Goal: Task Accomplishment & Management: Manage account settings

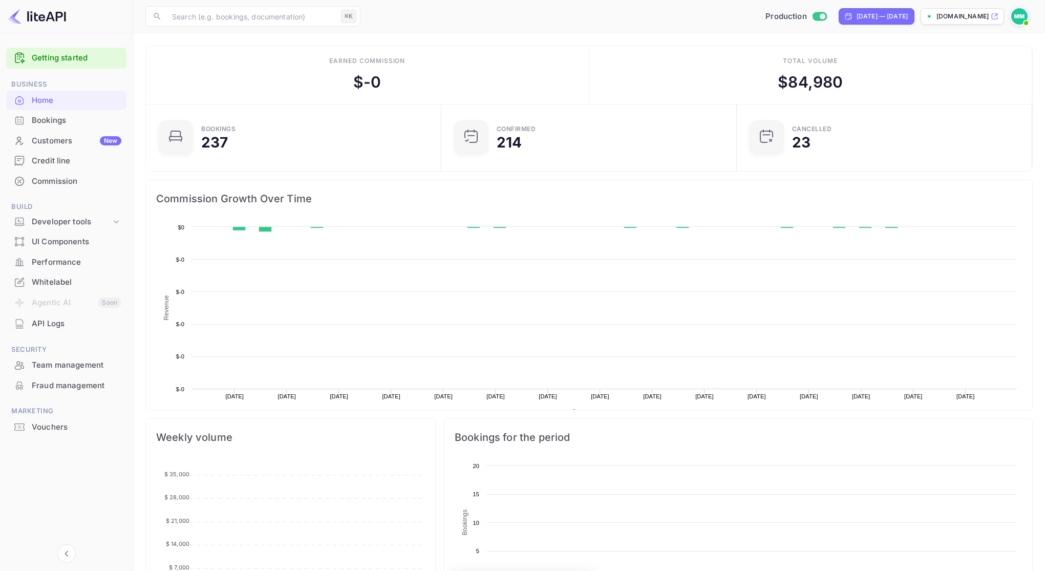
scroll to position [159, 282]
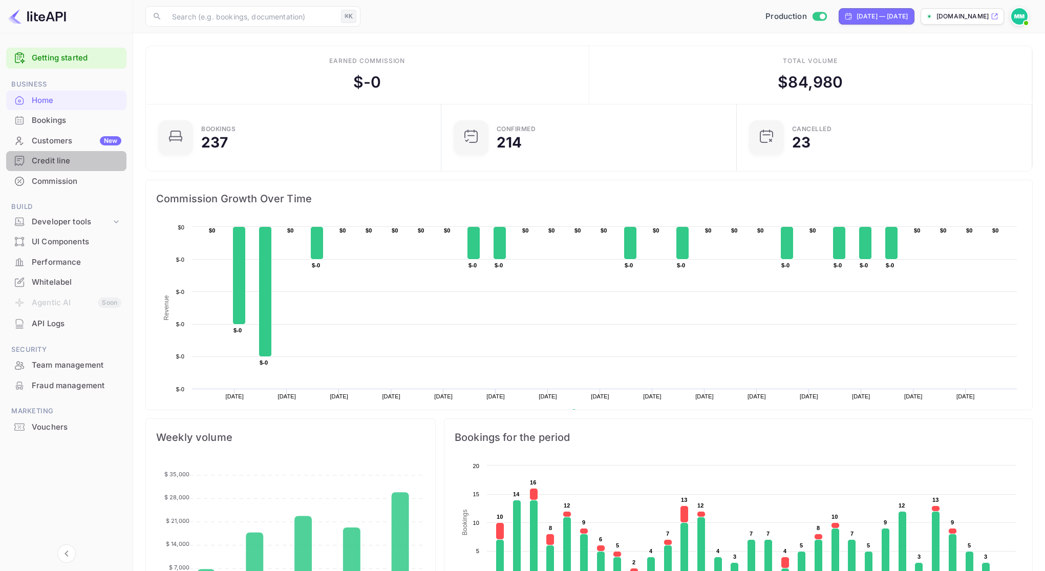
click at [87, 163] on div "Credit line" at bounding box center [77, 161] width 90 height 12
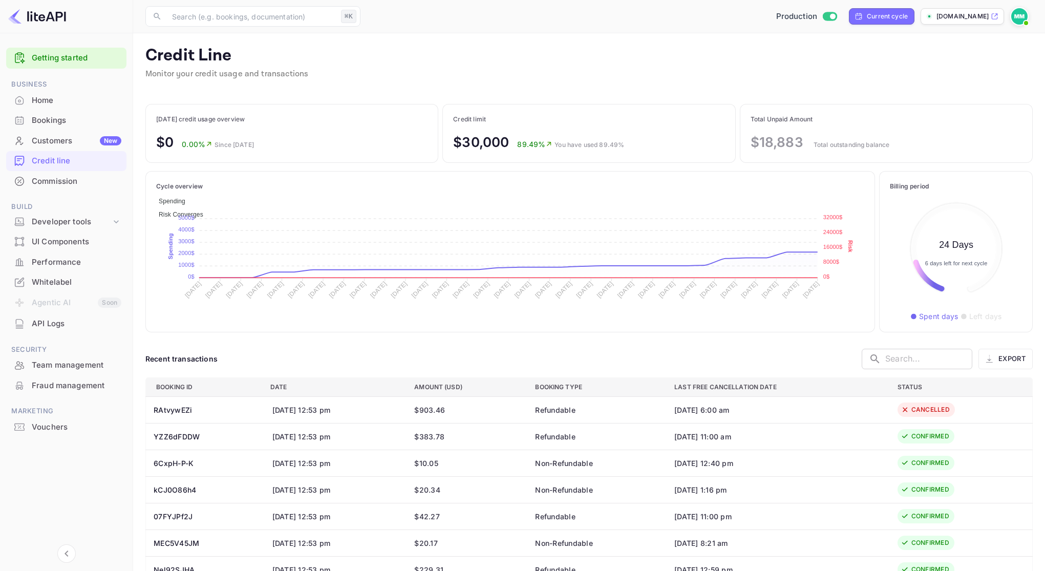
scroll to position [110, 124]
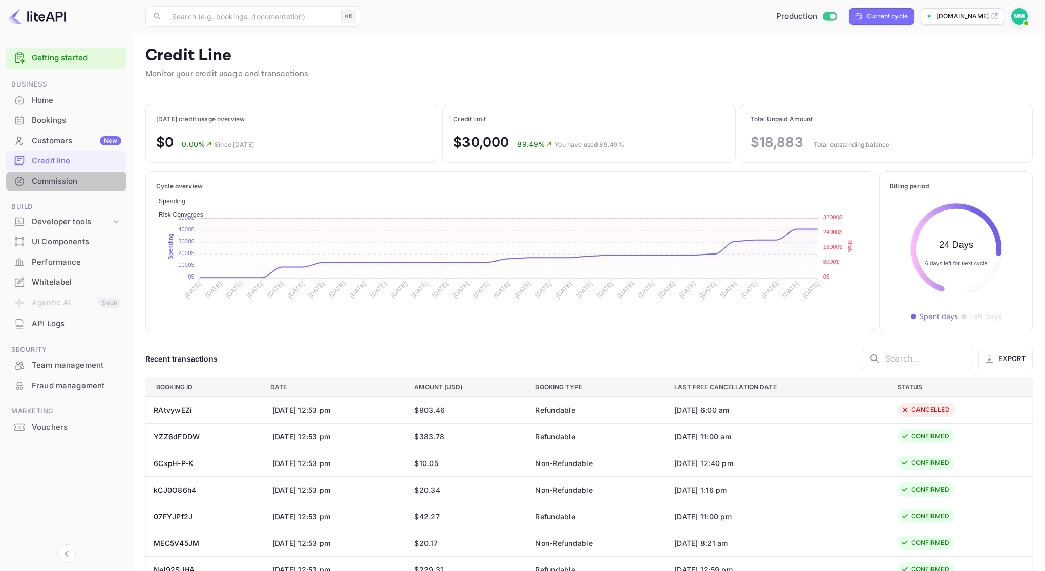
click at [60, 183] on div "Commission" at bounding box center [77, 182] width 90 height 12
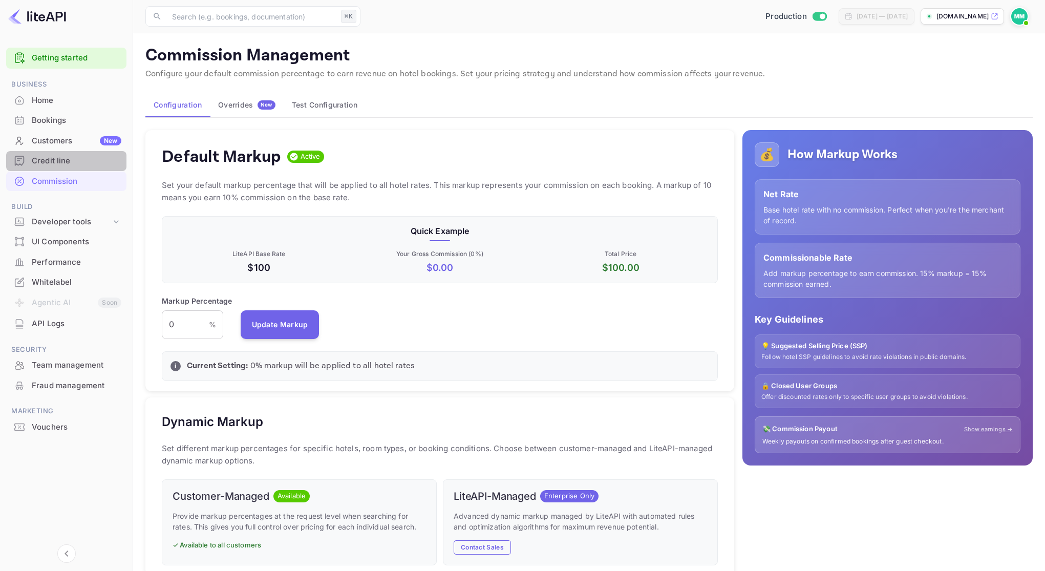
click at [102, 163] on div "Credit line" at bounding box center [77, 161] width 90 height 12
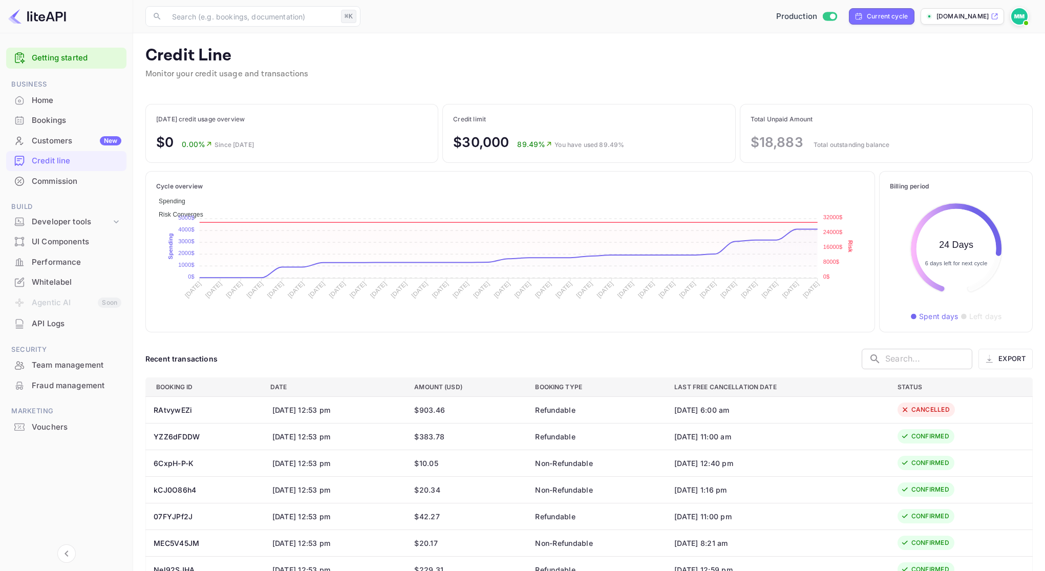
click at [68, 134] on div "Customers New" at bounding box center [66, 141] width 120 height 20
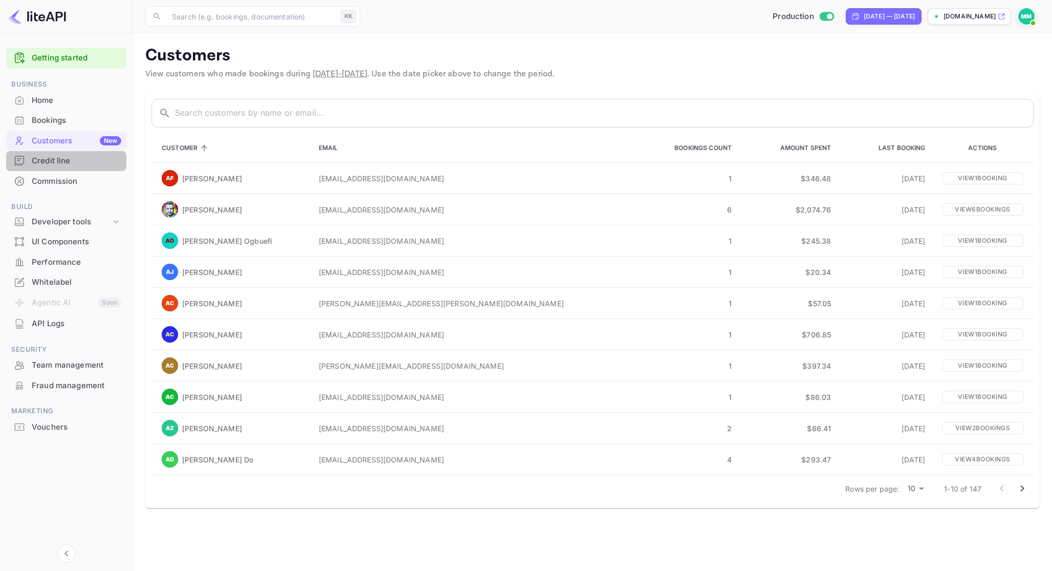
click at [74, 170] on div "Credit line" at bounding box center [66, 161] width 120 height 20
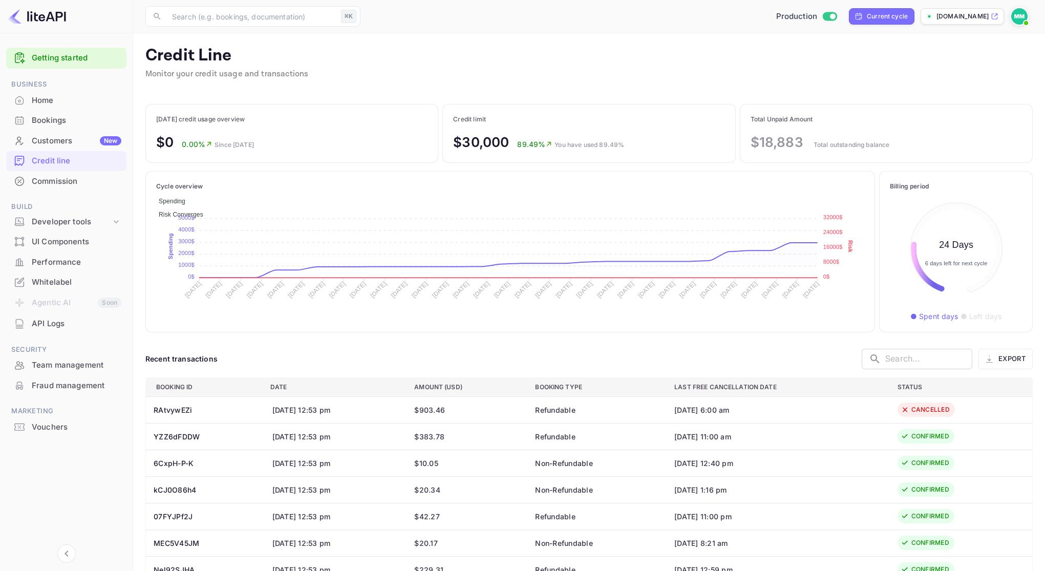
scroll to position [110, 124]
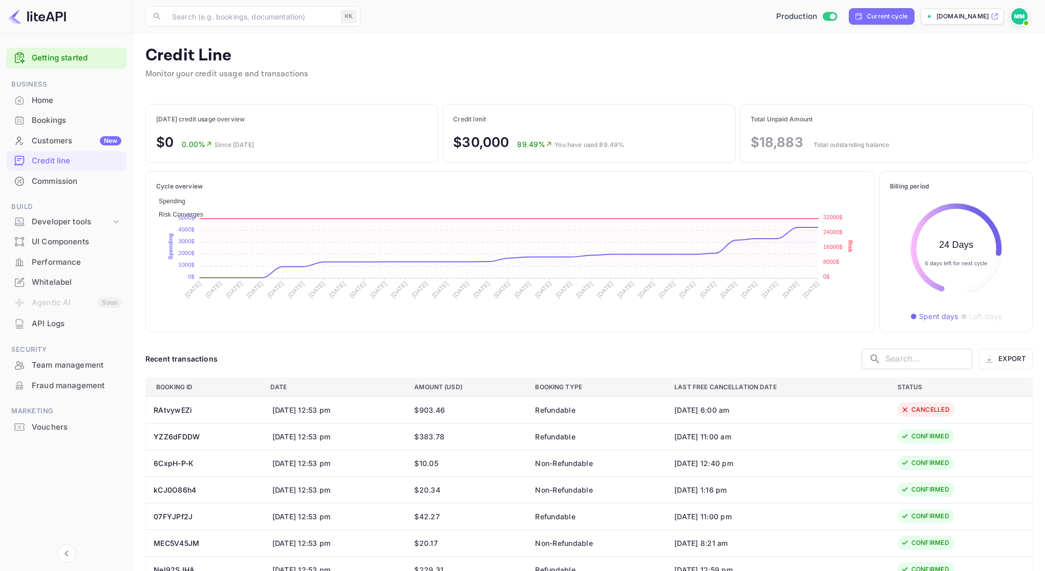
click at [271, 155] on div "Today credit usage overview $0 0.00% Since yesterday" at bounding box center [292, 133] width 292 height 58
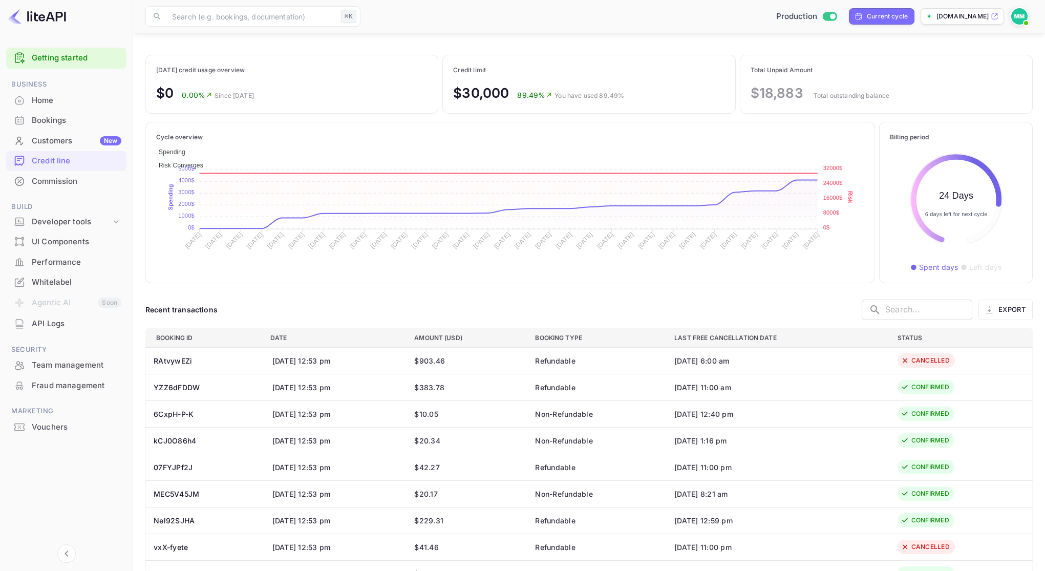
scroll to position [128, 0]
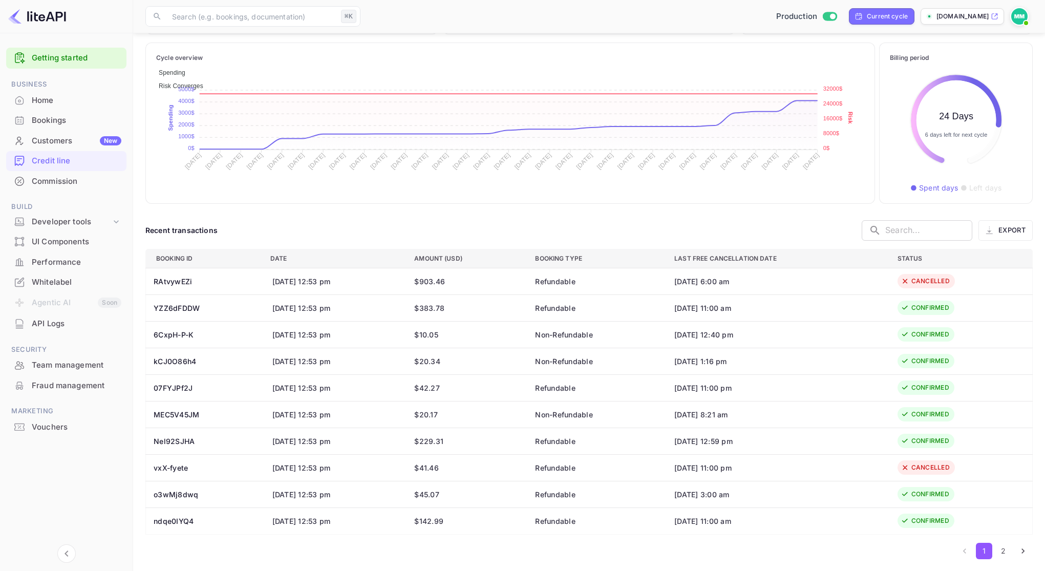
click at [75, 185] on div "Commission" at bounding box center [77, 182] width 90 height 12
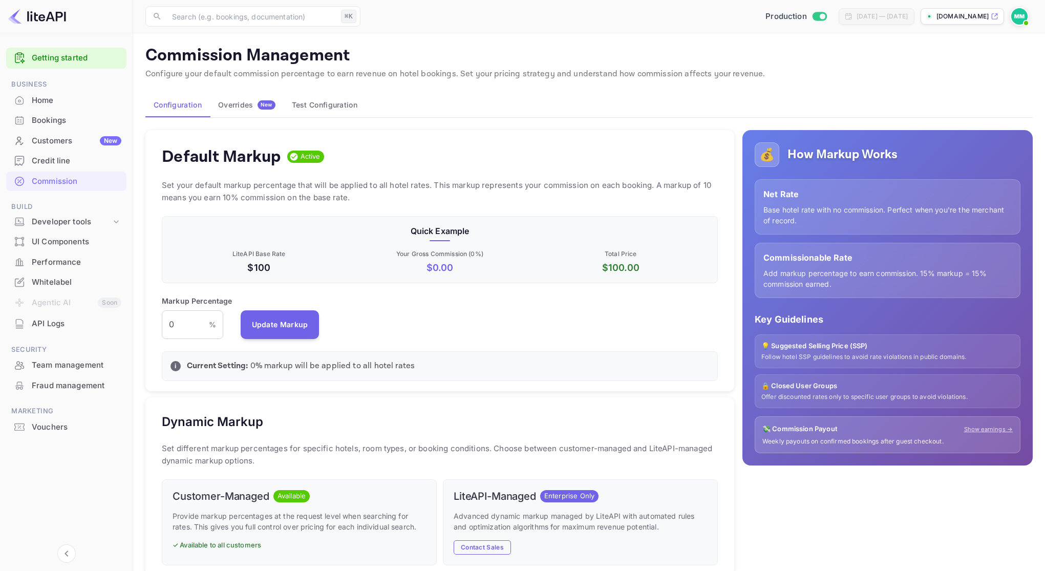
scroll to position [174, 548]
click at [264, 111] on button "Overrides New" at bounding box center [247, 105] width 74 height 25
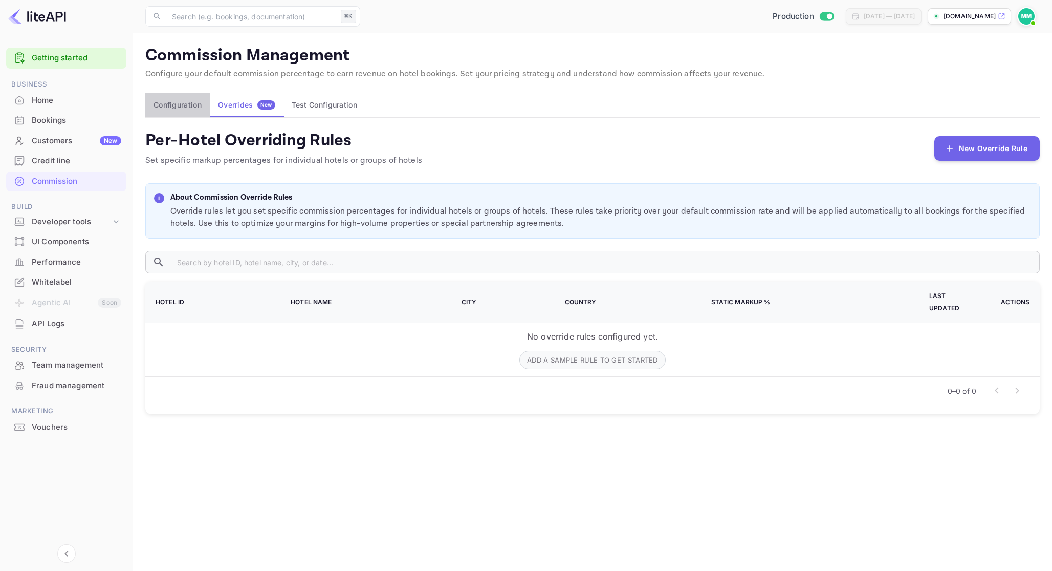
click at [189, 105] on button "Configuration" at bounding box center [177, 105] width 64 height 25
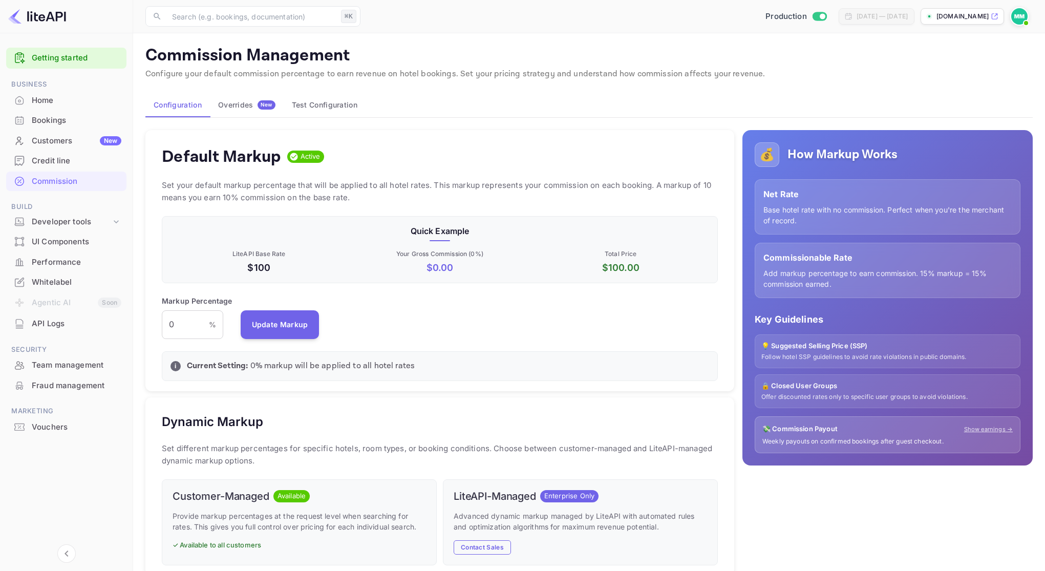
scroll to position [174, 548]
click at [306, 98] on button "Test Configuration" at bounding box center [325, 105] width 82 height 25
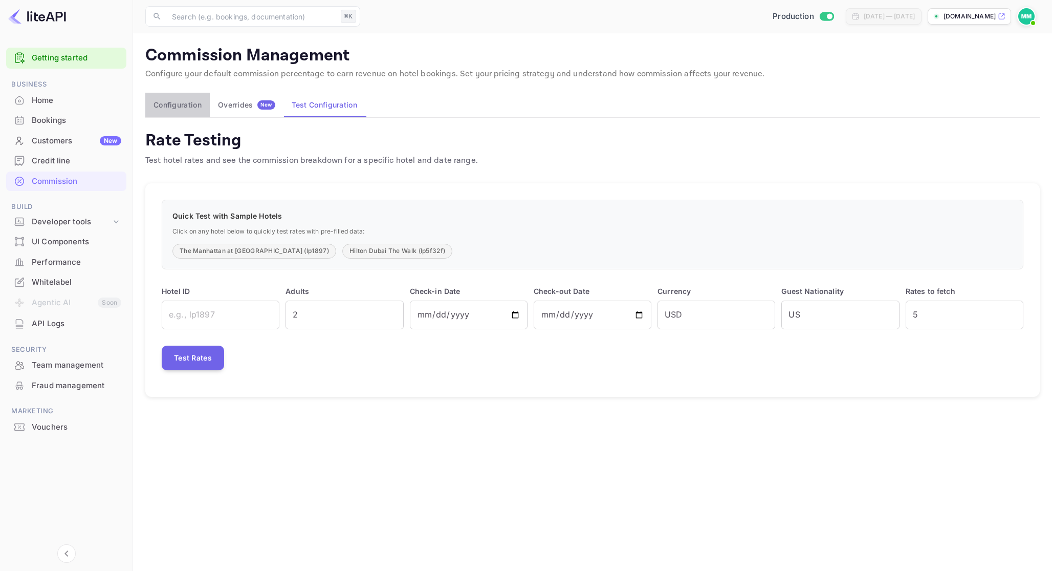
click at [193, 104] on button "Configuration" at bounding box center [177, 105] width 64 height 25
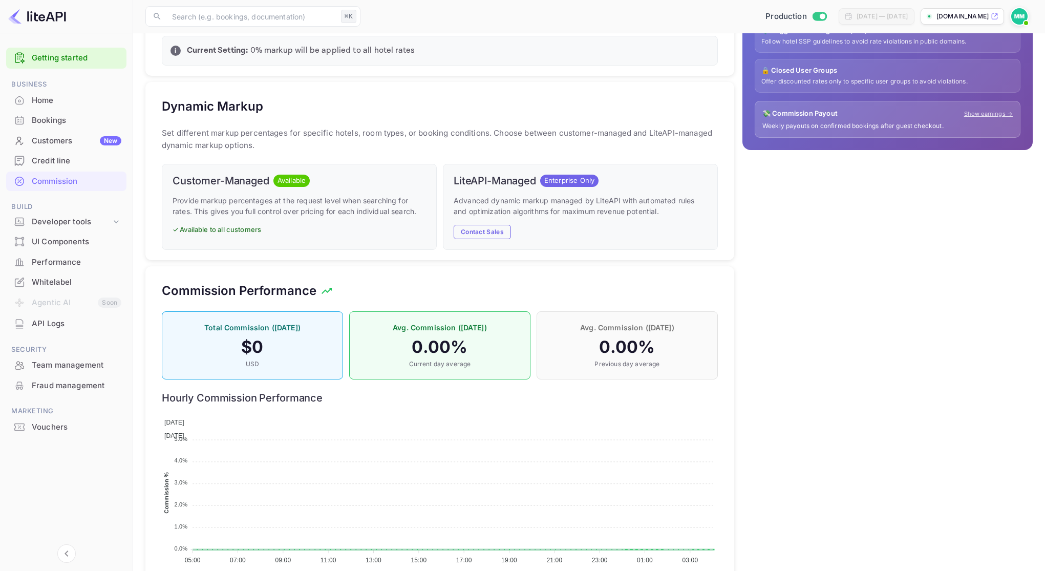
scroll to position [347, 0]
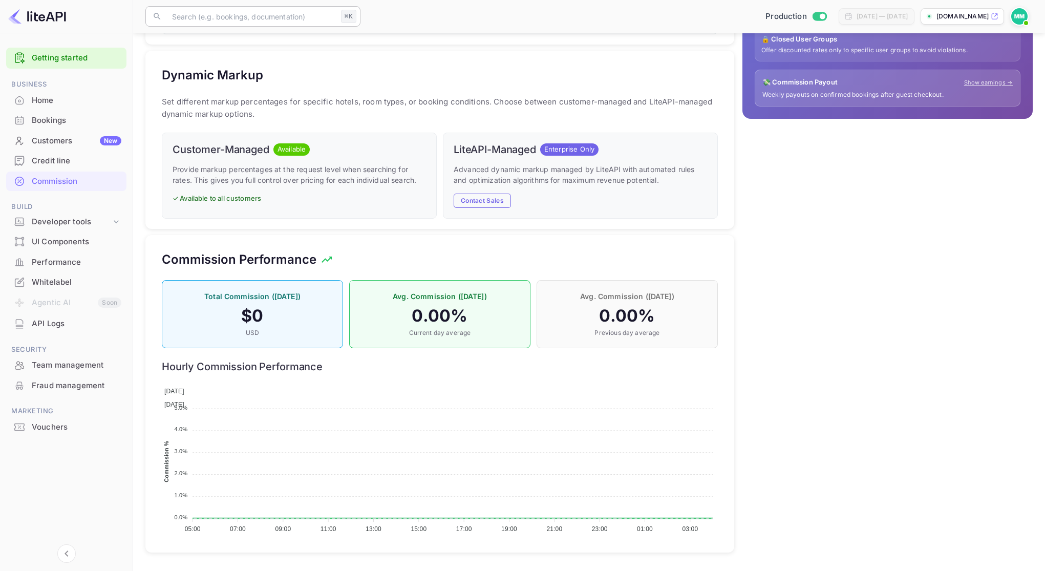
click at [225, 24] on input "text" at bounding box center [251, 16] width 171 height 20
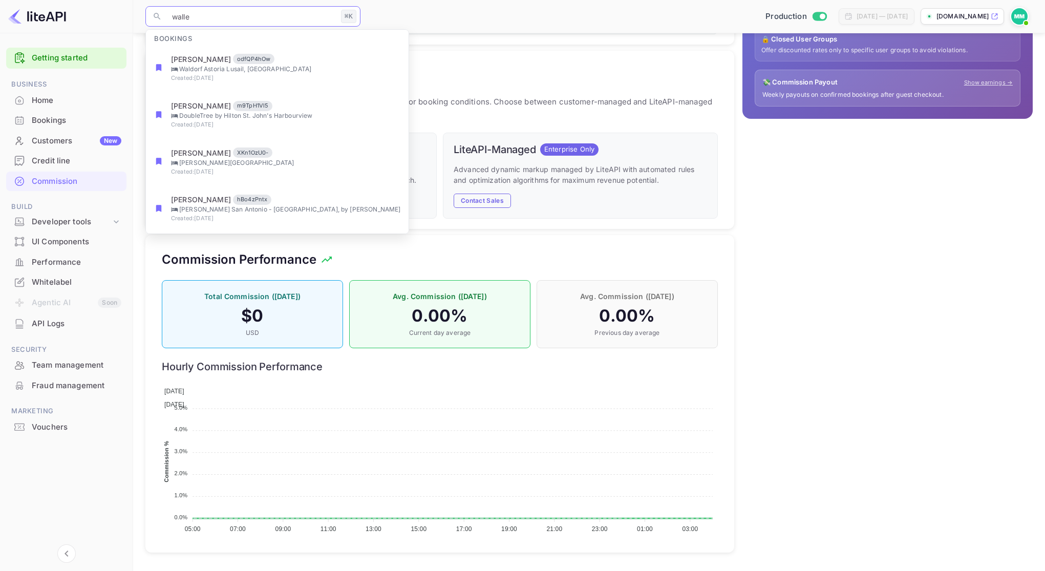
type input "wallet"
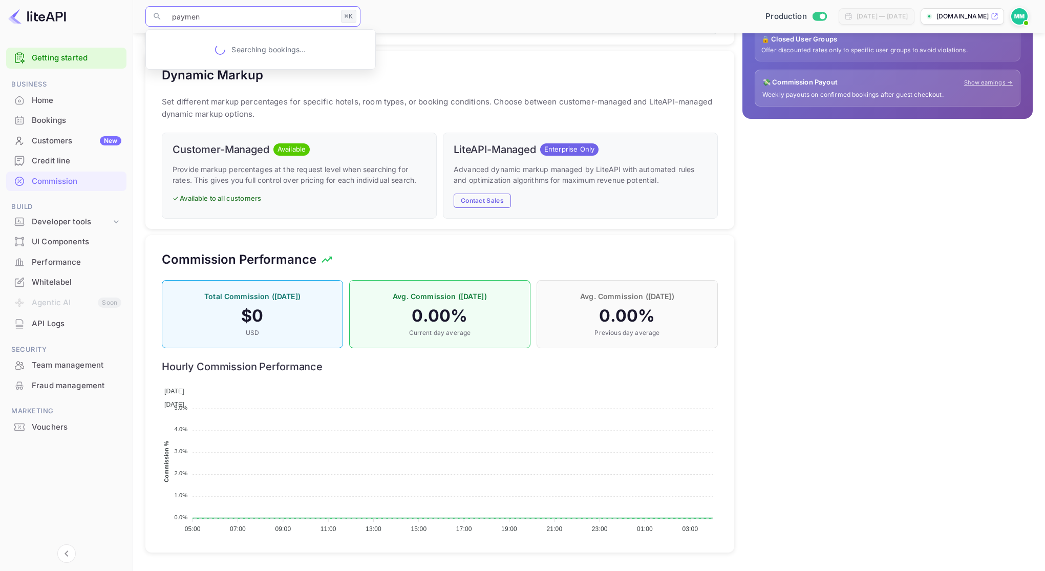
type input "payment"
click at [1016, 21] on img at bounding box center [1019, 16] width 16 height 16
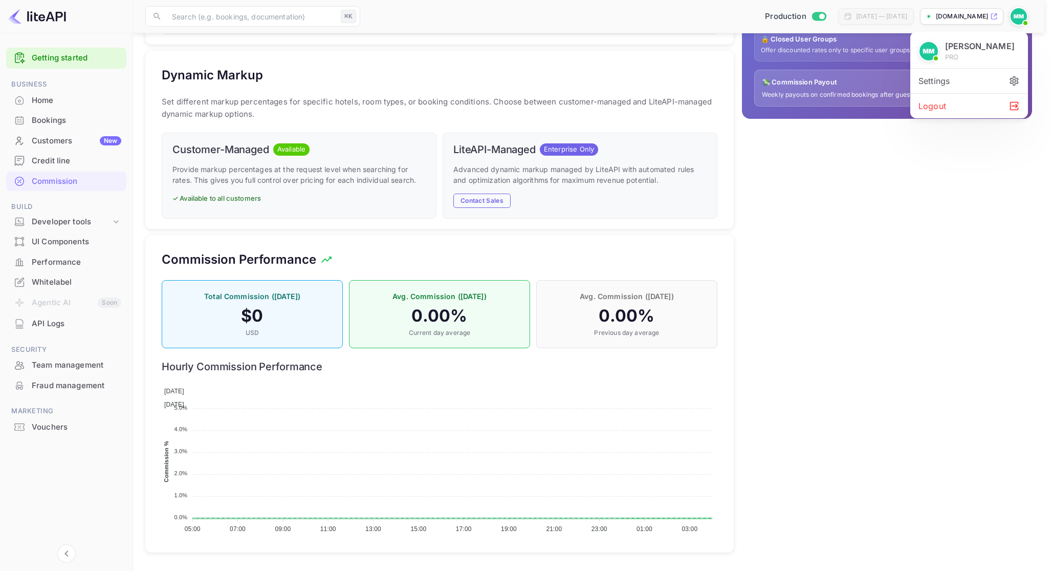
click at [965, 78] on div "Settings" at bounding box center [970, 81] width 118 height 25
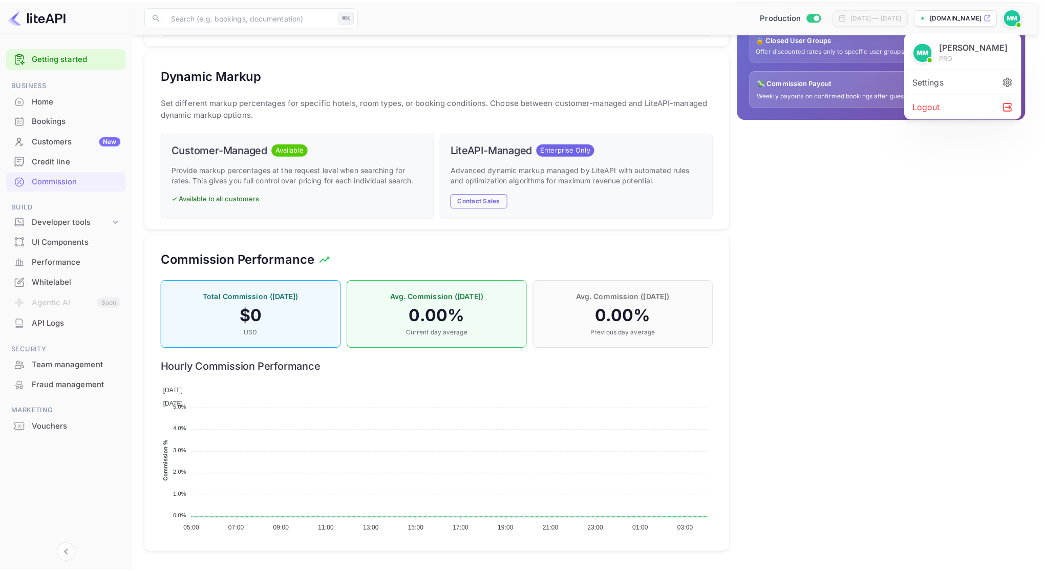
scroll to position [8, 8]
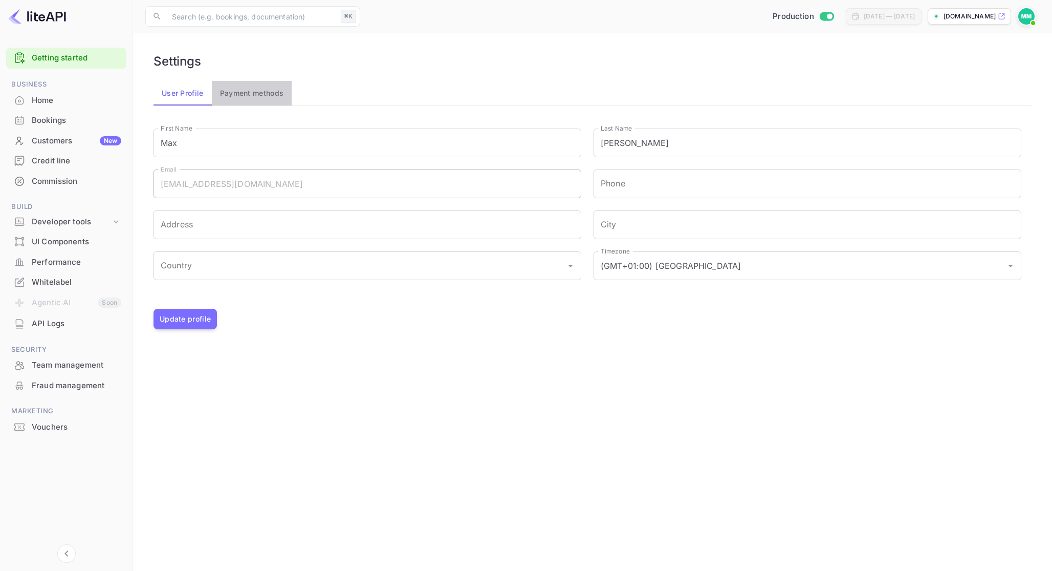
click at [224, 88] on button "Payment methods" at bounding box center [252, 93] width 80 height 25
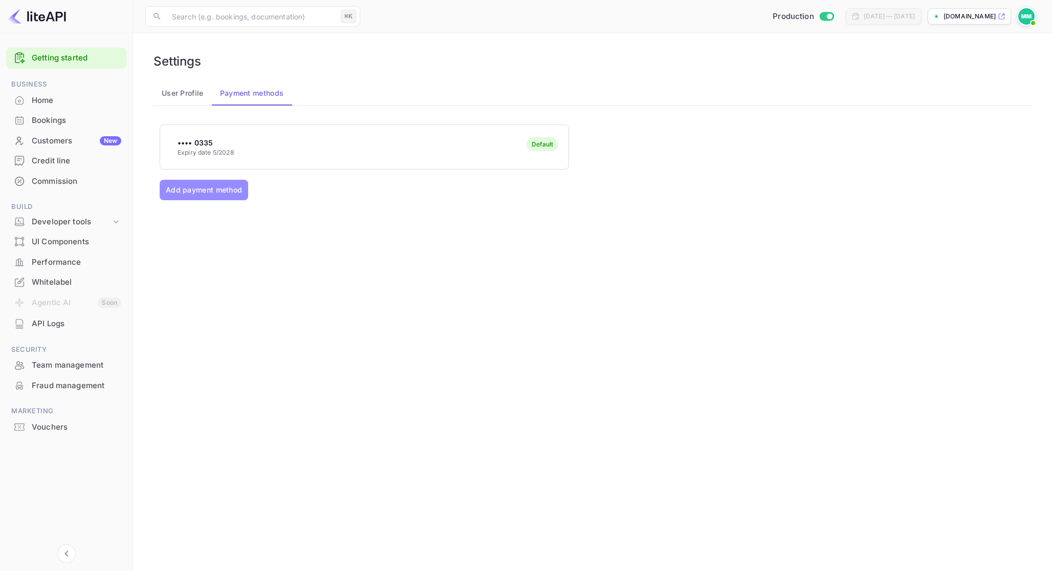
click at [225, 189] on button "Add payment method" at bounding box center [204, 190] width 89 height 20
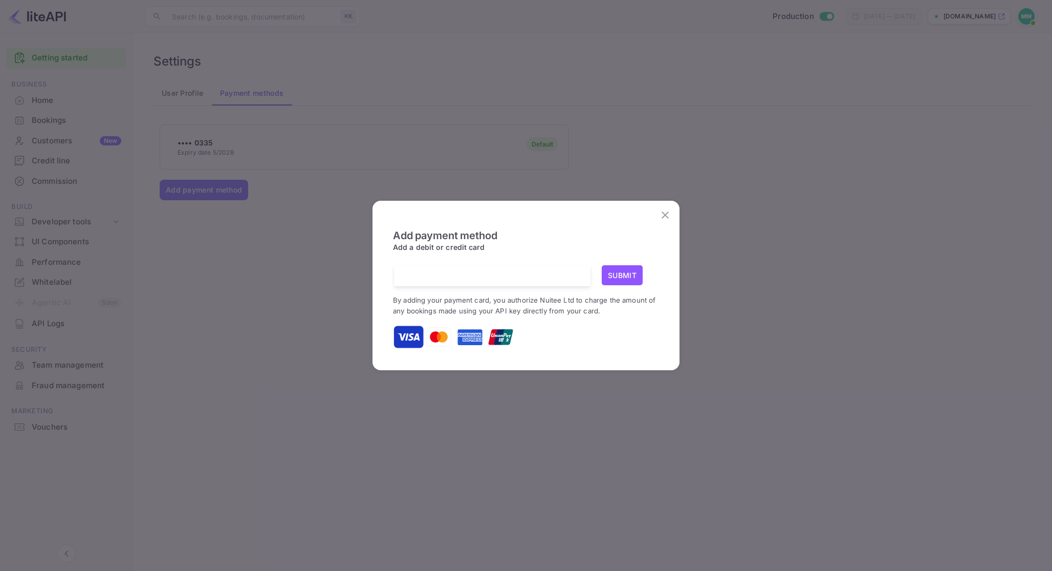
click at [460, 268] on div at bounding box center [496, 275] width 189 height 21
click at [635, 272] on button "Submit" at bounding box center [622, 275] width 41 height 20
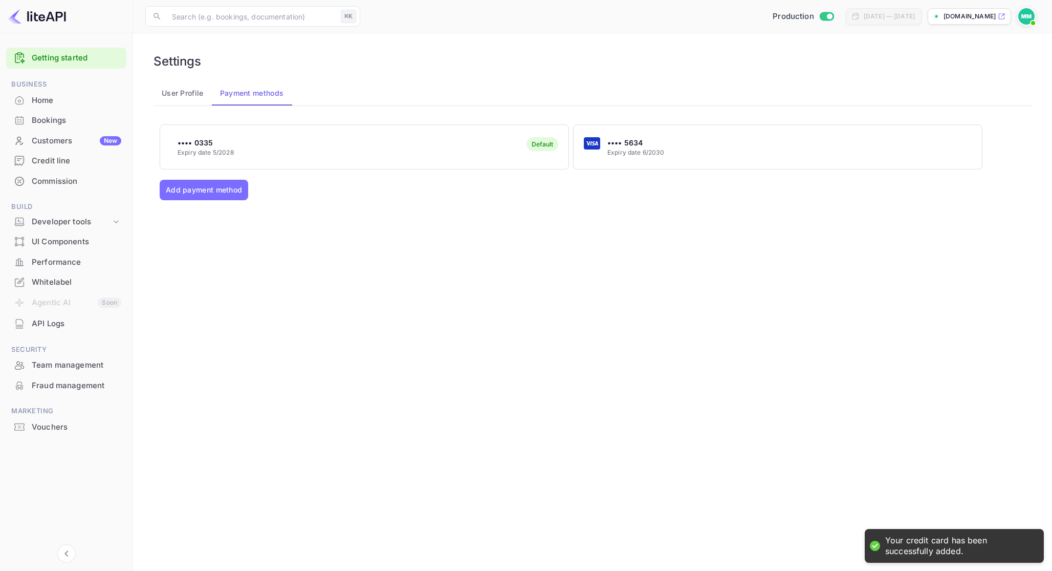
click at [686, 144] on div "•••• 5634 Expiry date 6/2030" at bounding box center [778, 147] width 408 height 40
click at [644, 202] on p "Make as primary card" at bounding box center [642, 197] width 94 height 20
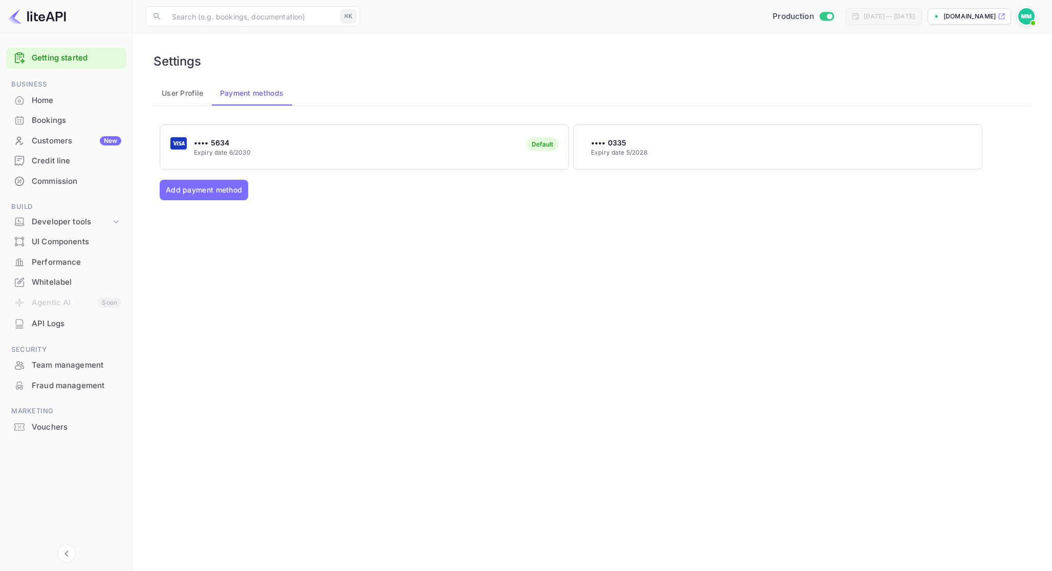
click at [669, 167] on button "•••• 0335 Expiry date 5/2028" at bounding box center [778, 146] width 410 height 45
click at [646, 220] on p "Remove card" at bounding box center [625, 218] width 60 height 20
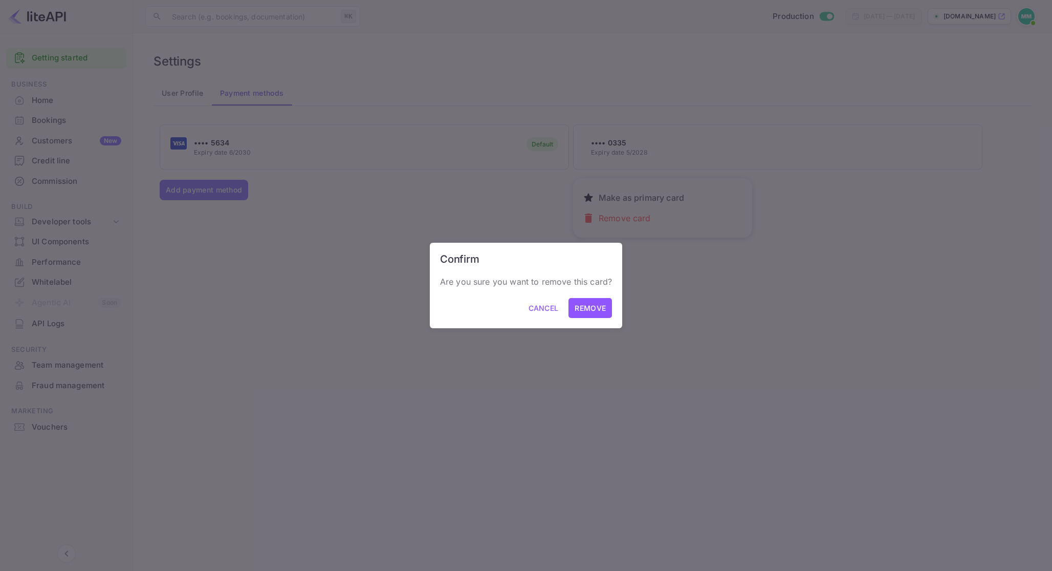
click at [599, 304] on button "Remove" at bounding box center [591, 308] width 44 height 20
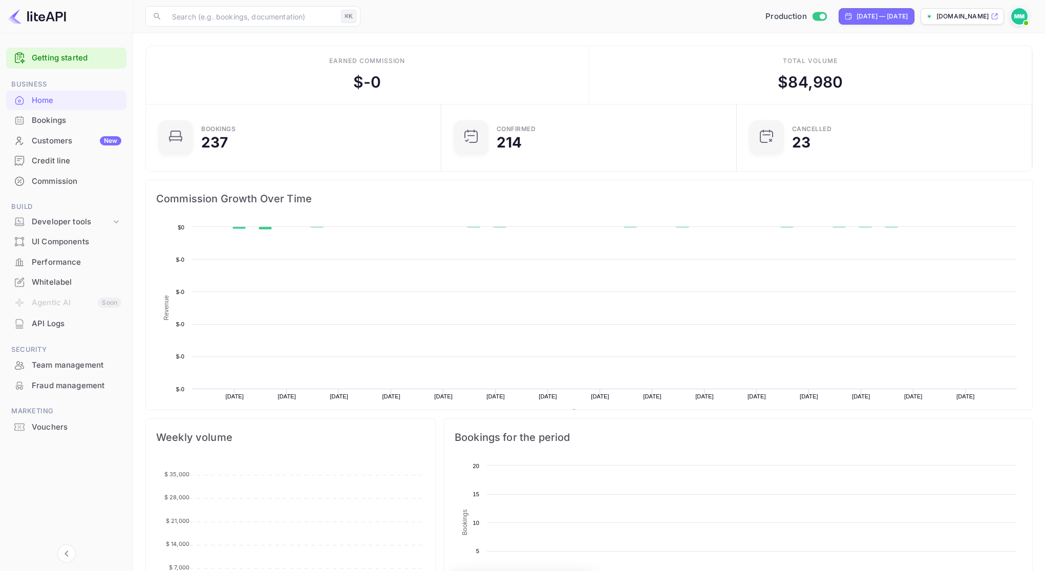
scroll to position [159, 282]
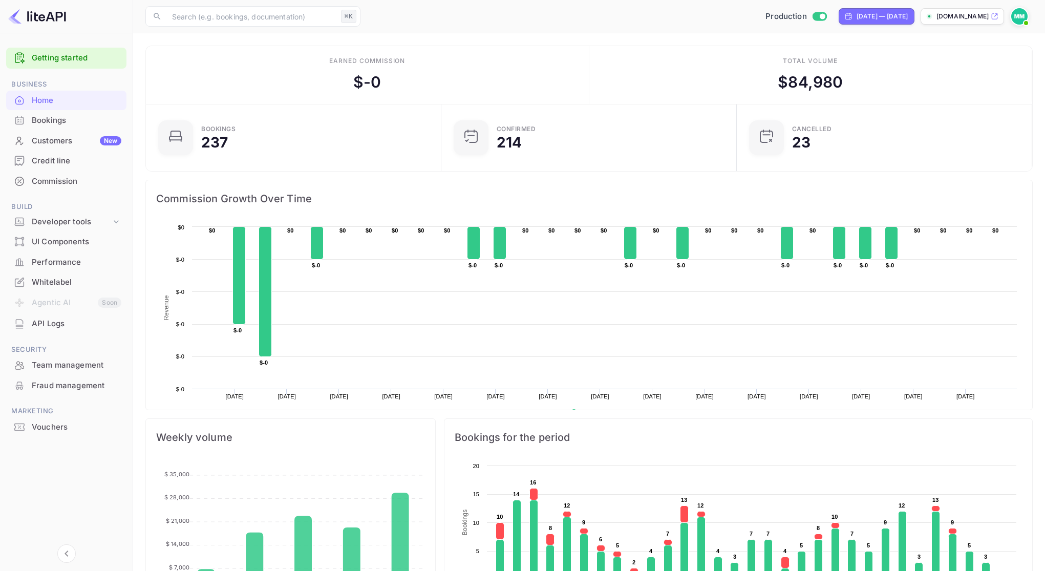
click at [78, 163] on div "Credit line" at bounding box center [77, 161] width 90 height 12
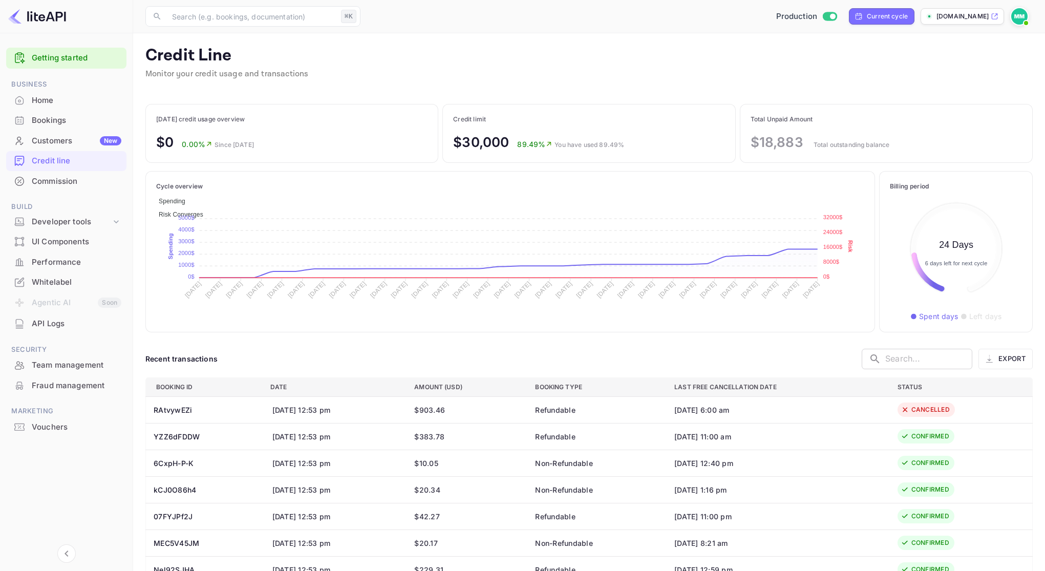
scroll to position [110, 124]
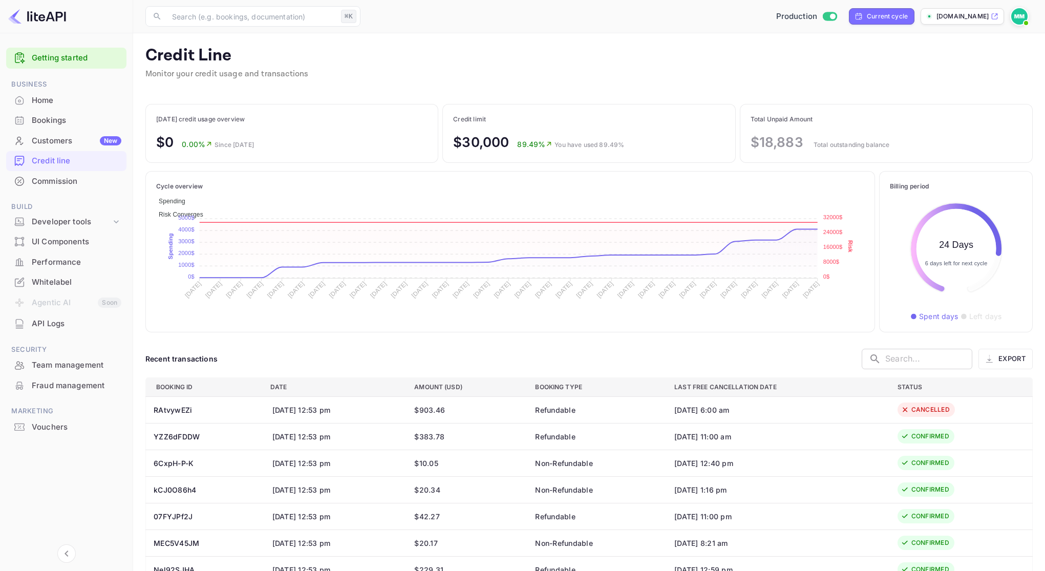
click at [564, 139] on div "$30,000 89.49% You have used 89.49%" at bounding box center [538, 142] width 171 height 20
drag, startPoint x: 567, startPoint y: 142, endPoint x: 642, endPoint y: 144, distance: 75.3
click at [642, 144] on div "Credit limit $30,000 89.49% You have used 89.49%" at bounding box center [588, 133] width 271 height 37
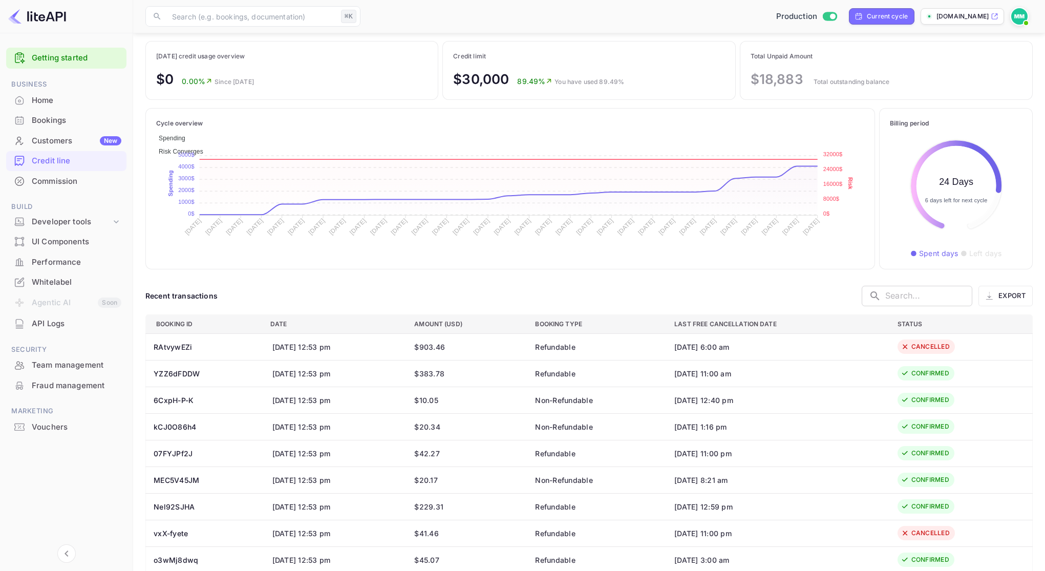
scroll to position [0, 0]
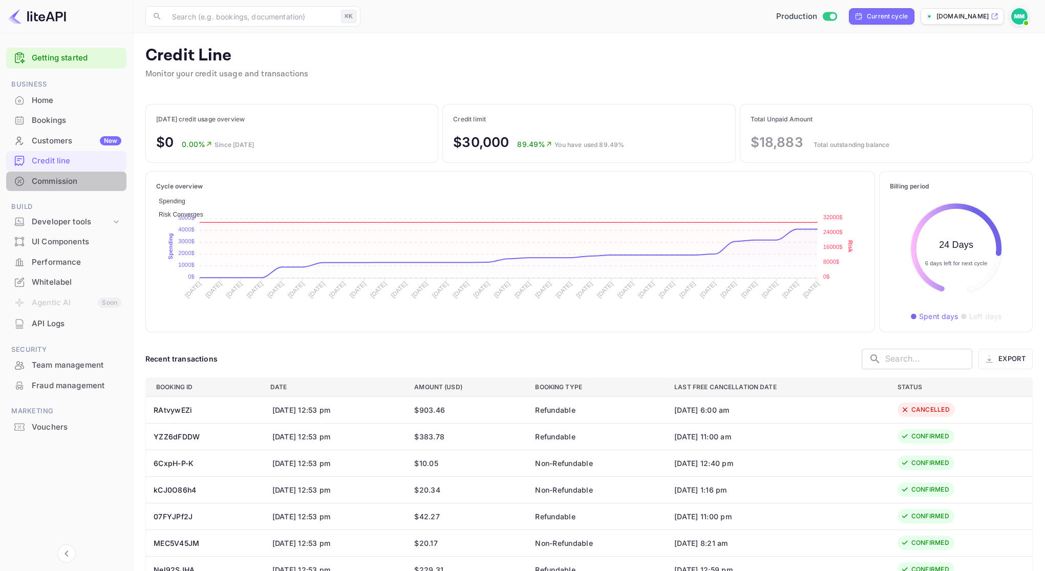
click at [79, 189] on div "Commission" at bounding box center [66, 181] width 120 height 20
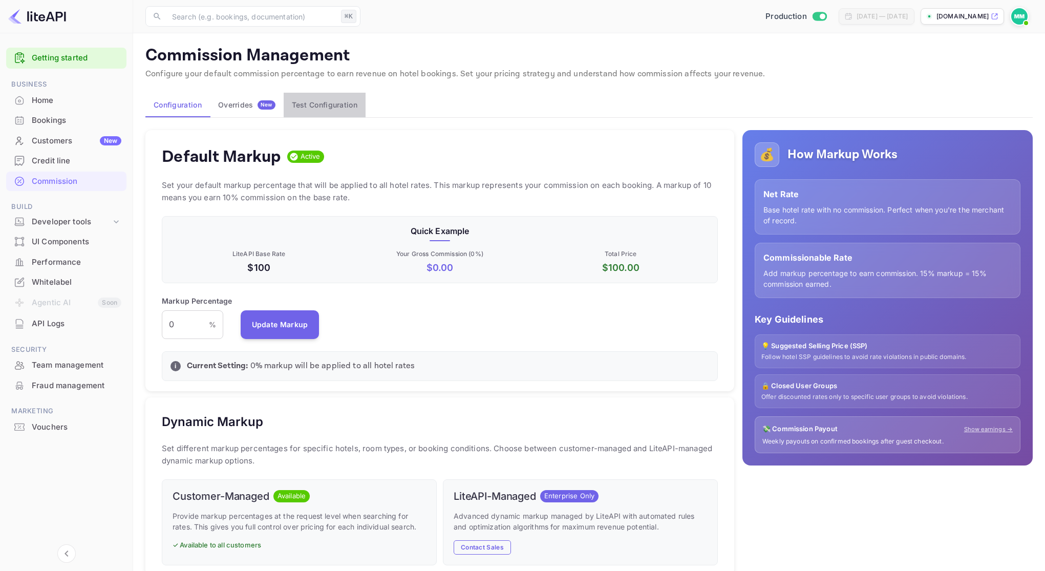
click at [304, 109] on button "Test Configuration" at bounding box center [325, 105] width 82 height 25
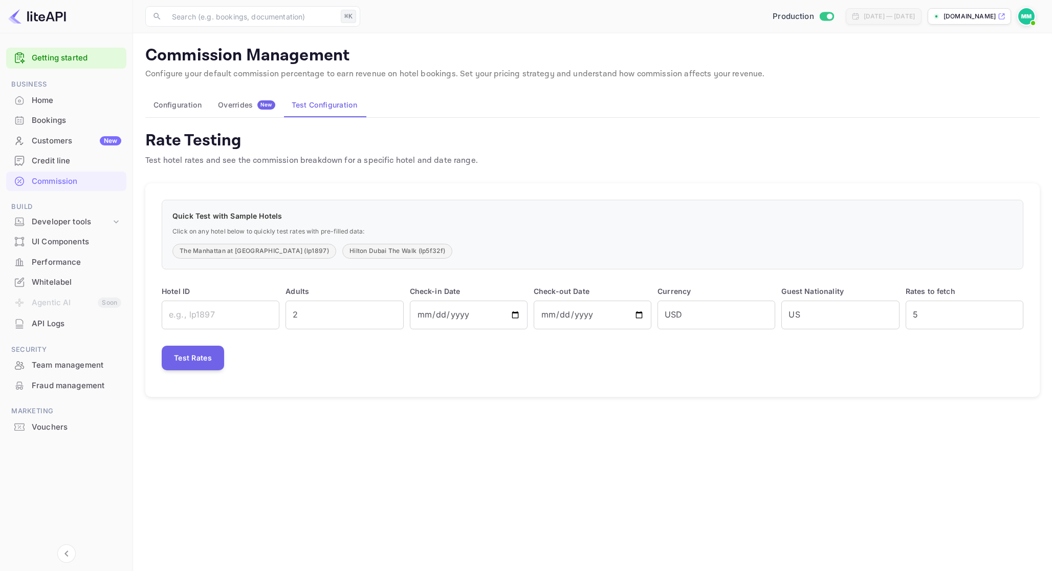
click at [249, 104] on div "Overrides New" at bounding box center [246, 104] width 57 height 9
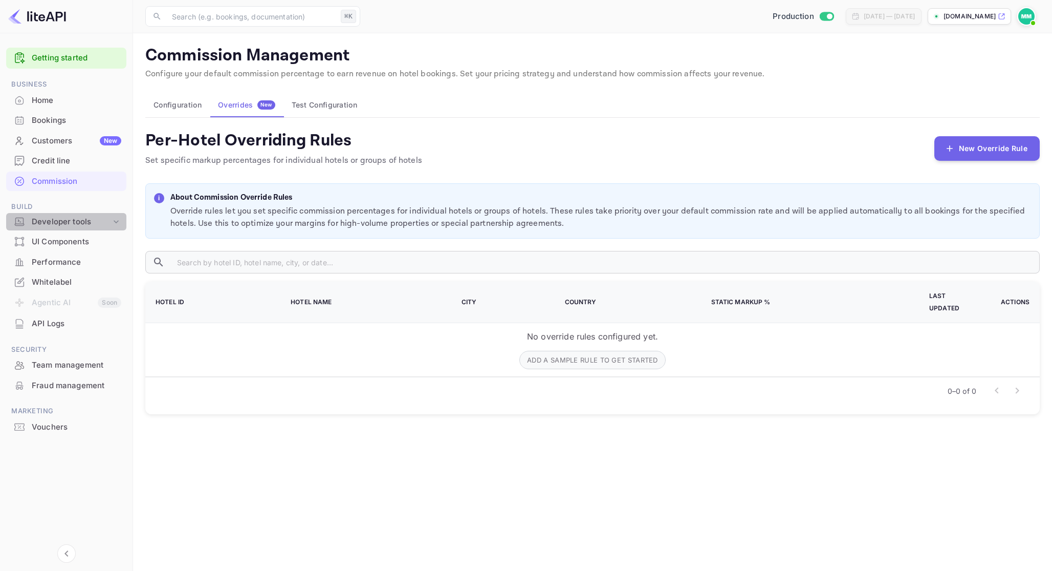
click at [102, 223] on div "Developer tools" at bounding box center [71, 222] width 79 height 12
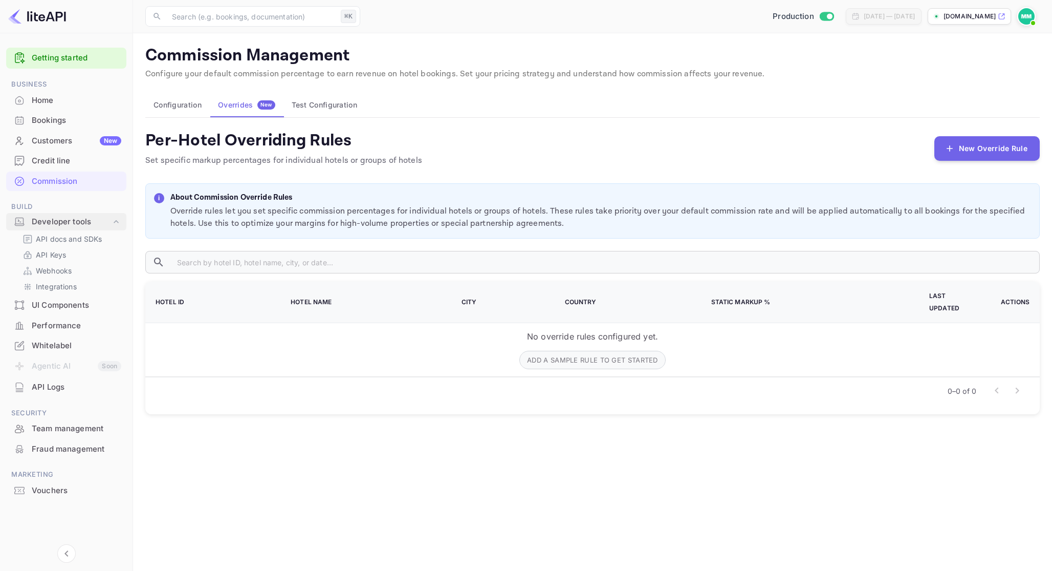
click at [102, 223] on div "Developer tools" at bounding box center [71, 222] width 79 height 12
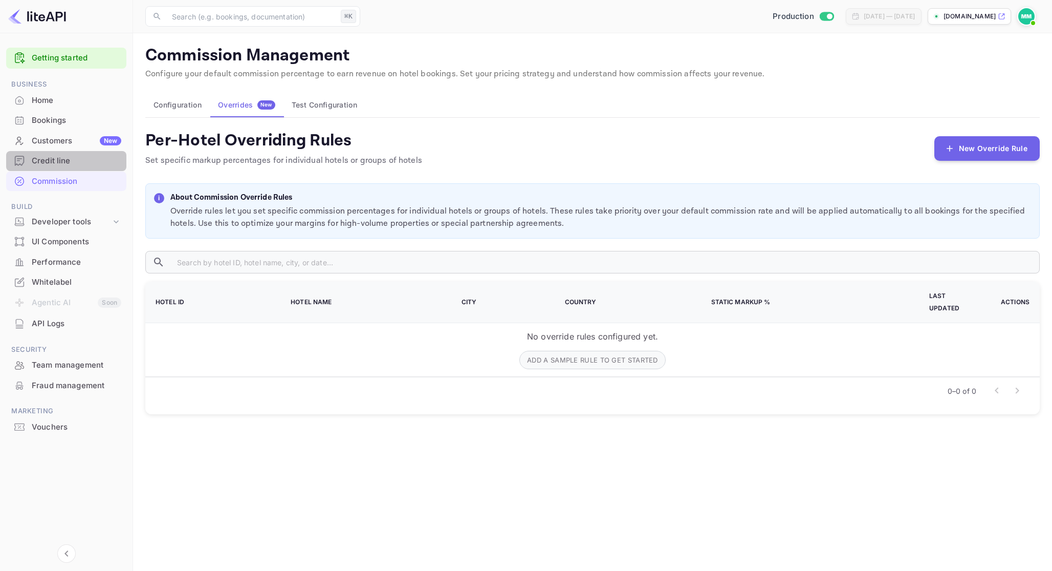
click at [52, 165] on div "Credit line" at bounding box center [77, 161] width 90 height 12
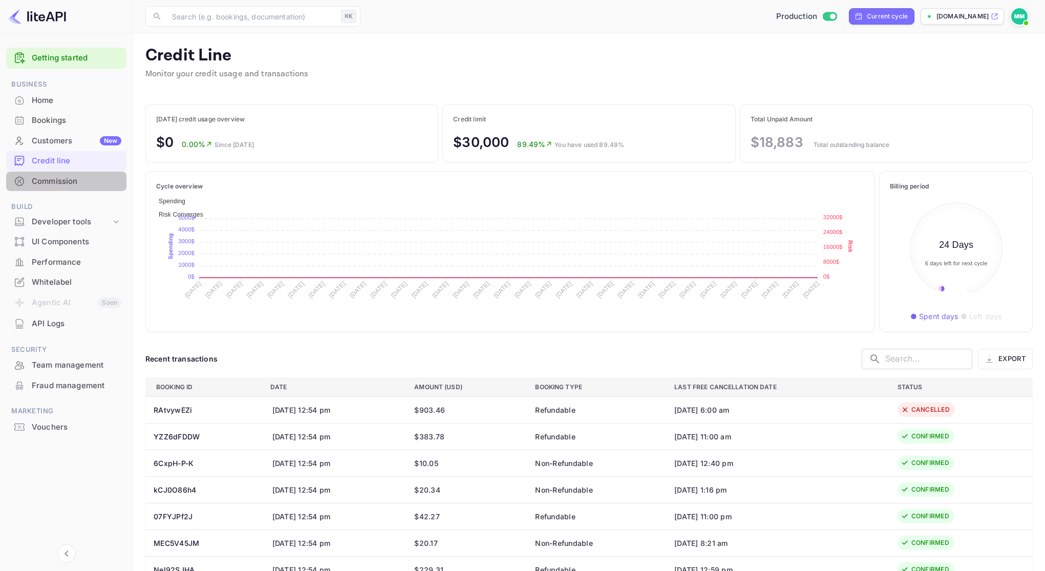
click at [57, 181] on div "Commission" at bounding box center [77, 182] width 90 height 12
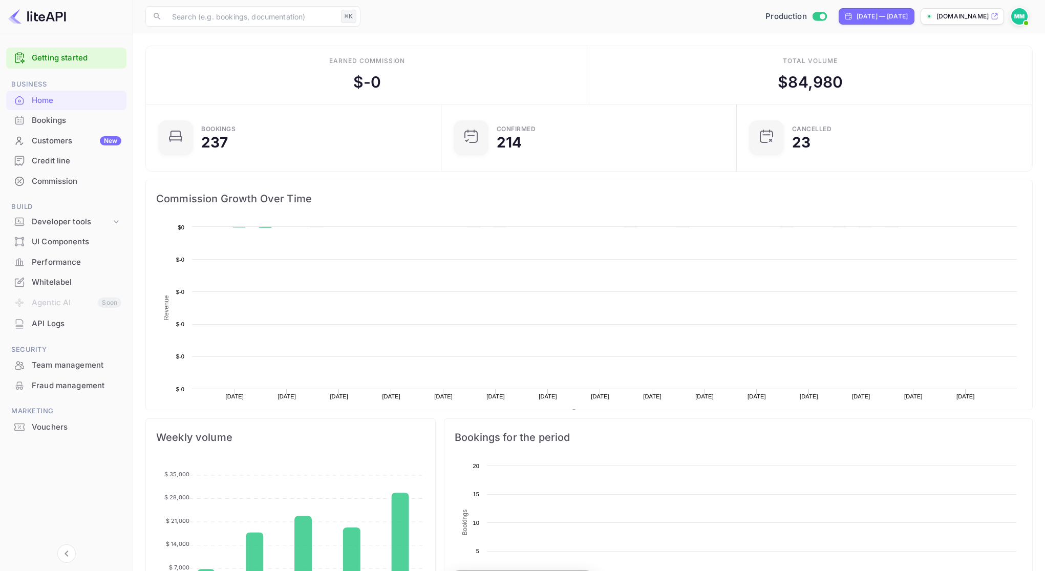
scroll to position [159, 282]
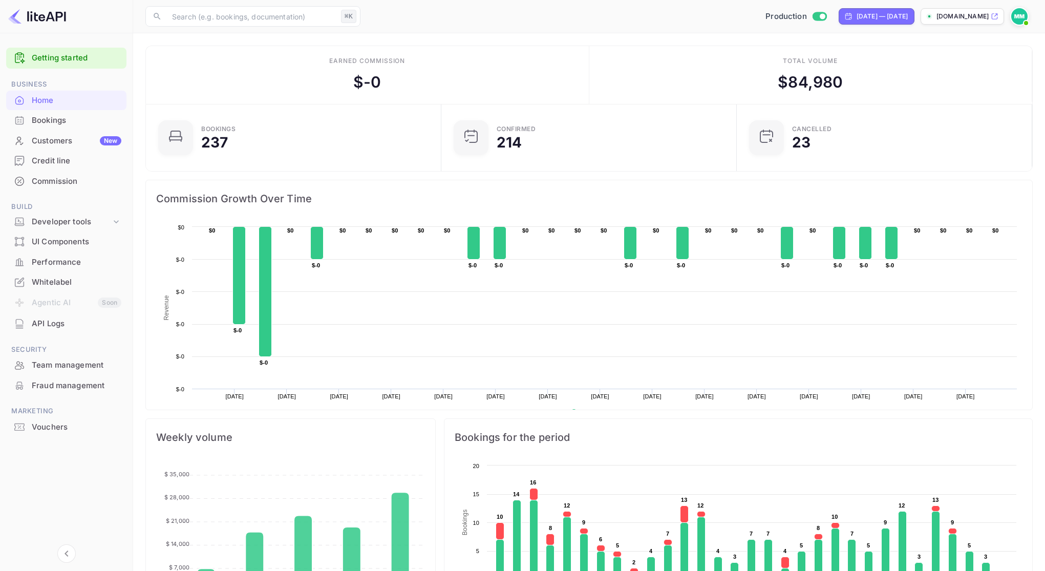
click at [55, 303] on li "Agentic AI Soon" at bounding box center [66, 302] width 120 height 21
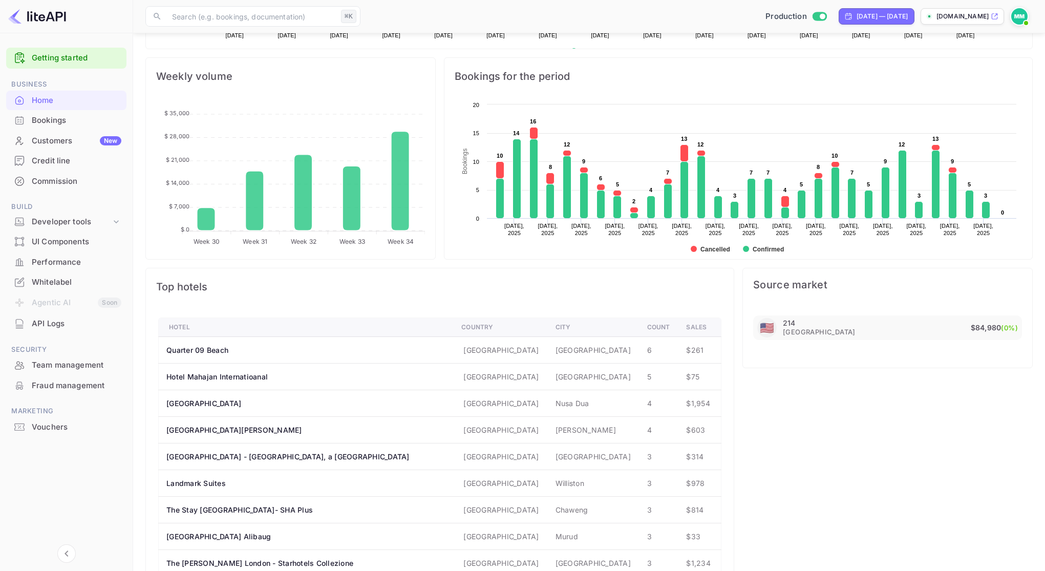
scroll to position [0, 0]
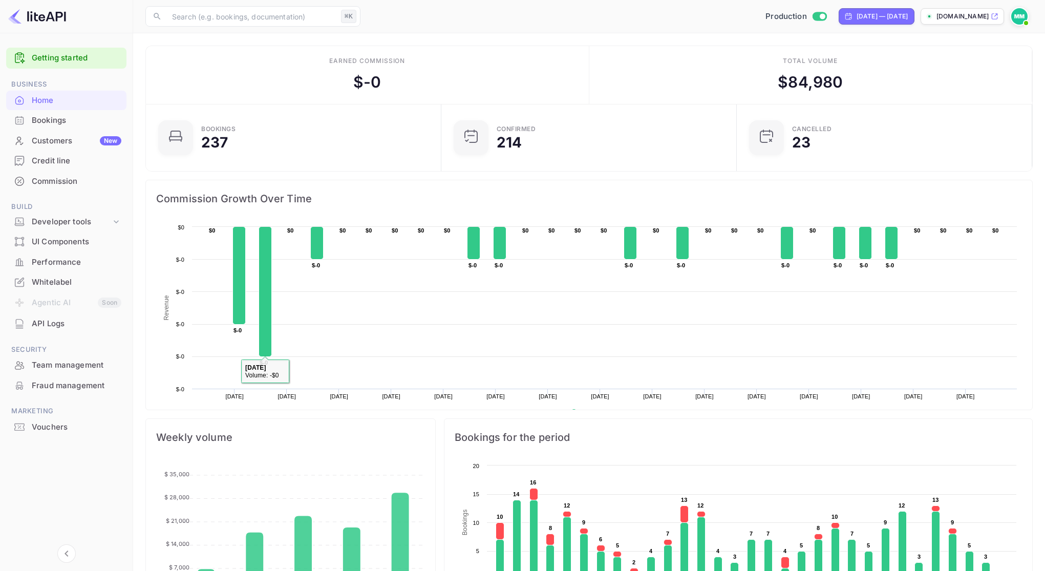
click at [80, 109] on div "Home" at bounding box center [66, 101] width 120 height 20
click at [80, 117] on div "Bookings" at bounding box center [77, 121] width 90 height 12
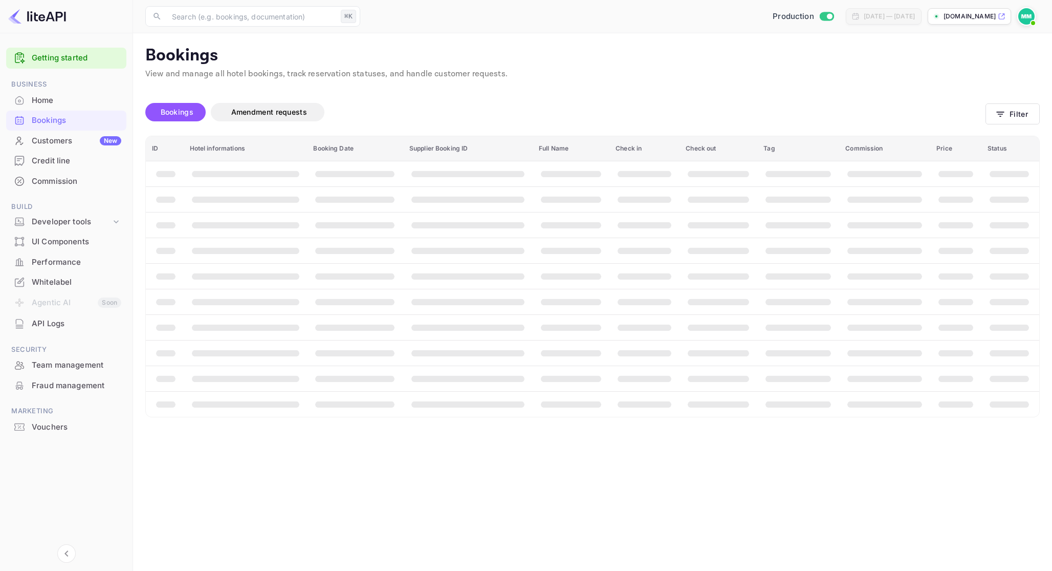
click at [79, 138] on div "Customers New" at bounding box center [77, 141] width 90 height 12
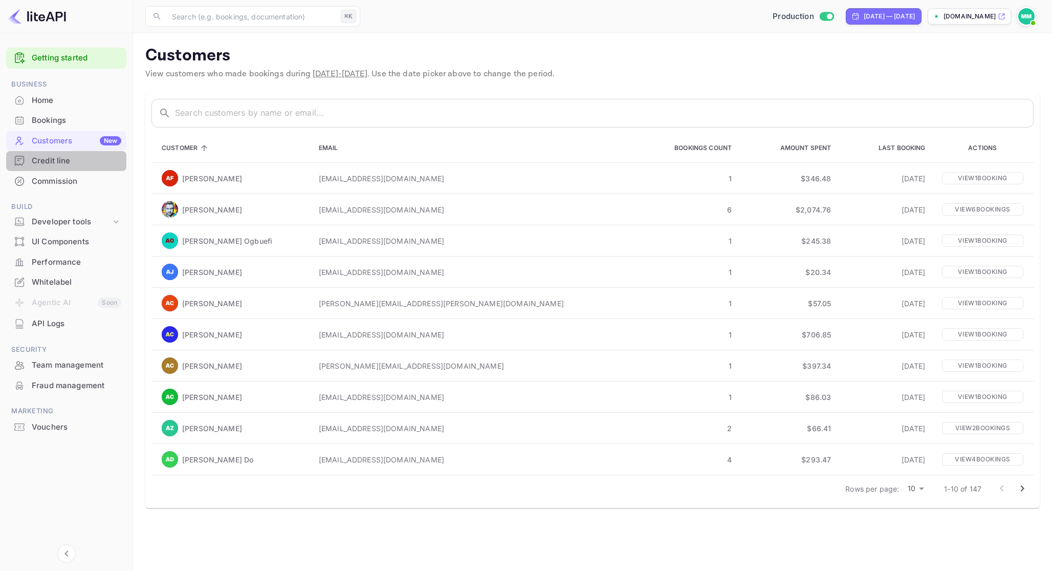
click at [78, 165] on div "Credit line" at bounding box center [77, 161] width 90 height 12
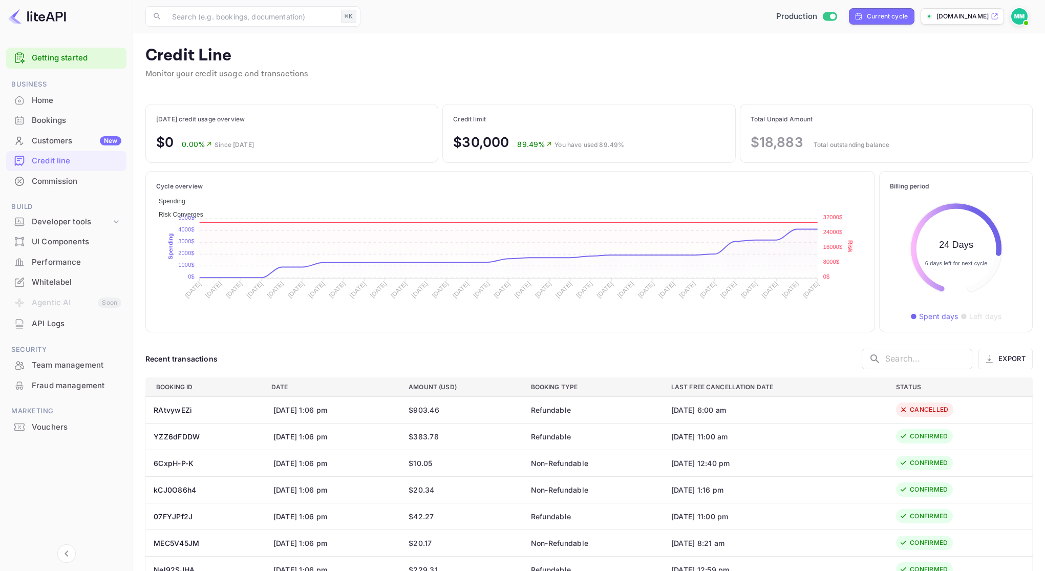
click at [57, 180] on div "Commission" at bounding box center [77, 182] width 90 height 12
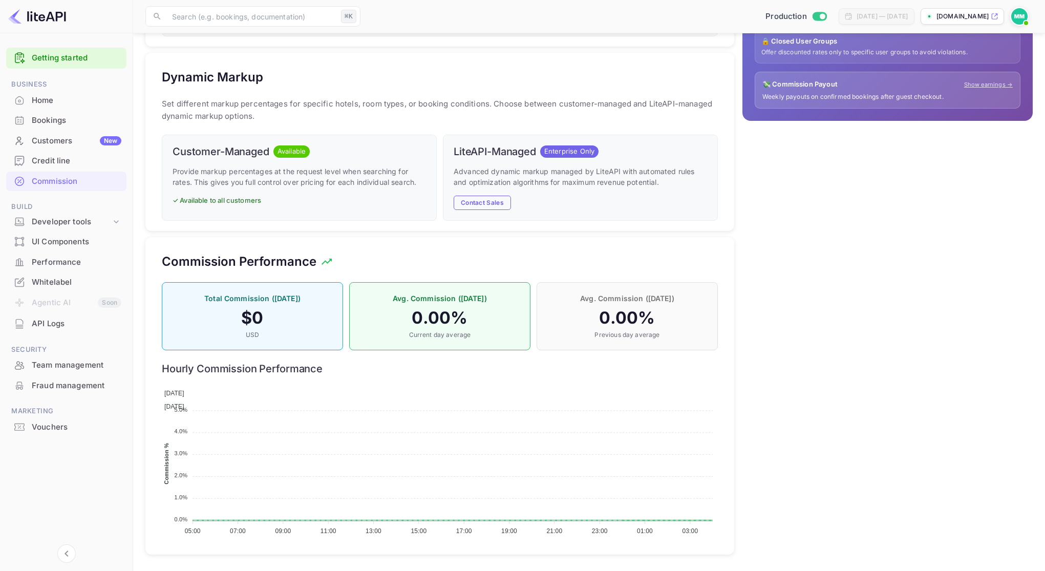
scroll to position [347, 0]
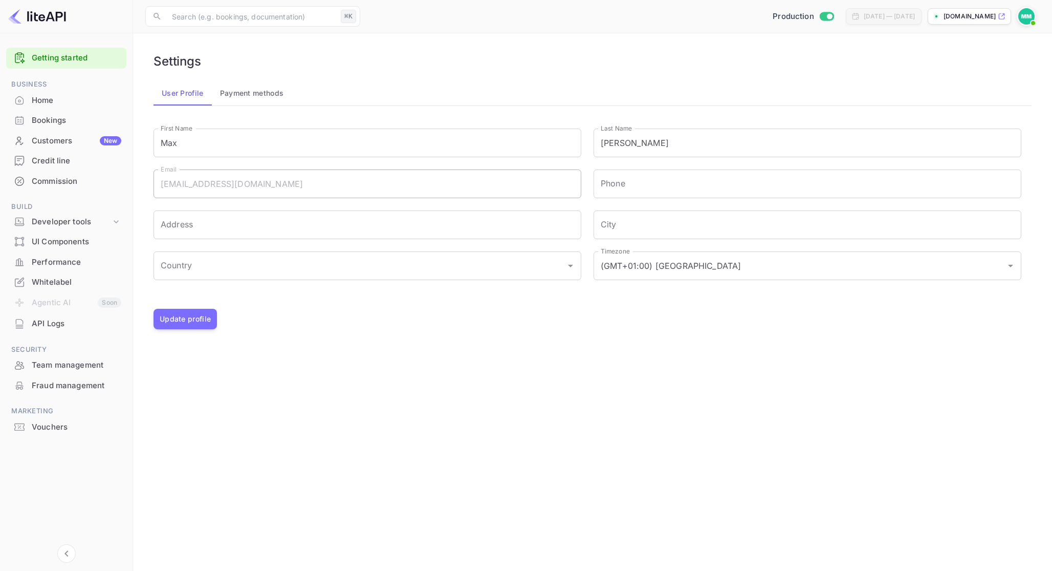
click at [249, 96] on button "Payment methods" at bounding box center [252, 93] width 80 height 25
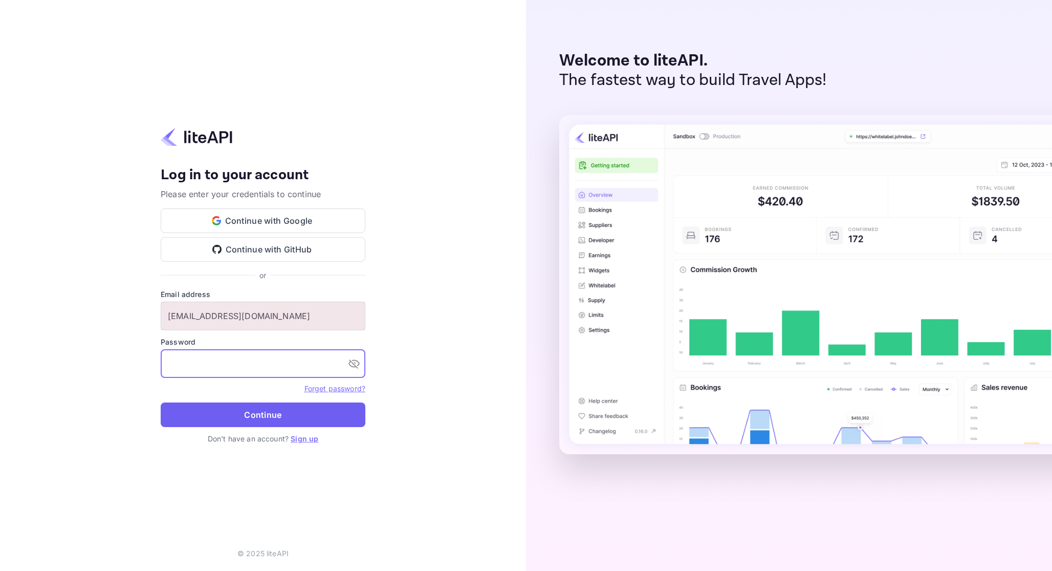
click at [206, 414] on button "Continue" at bounding box center [263, 414] width 205 height 25
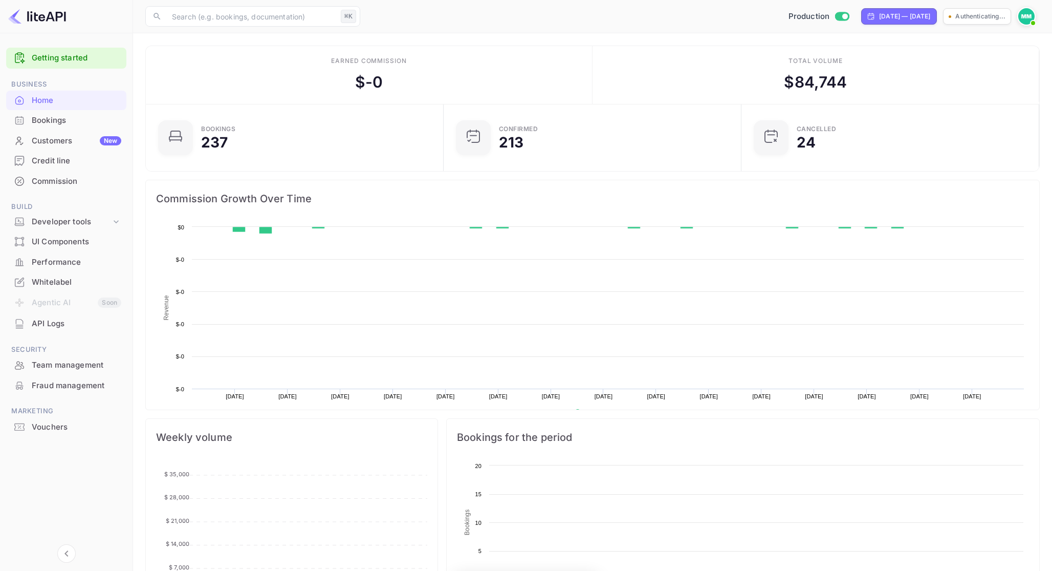
scroll to position [166, 292]
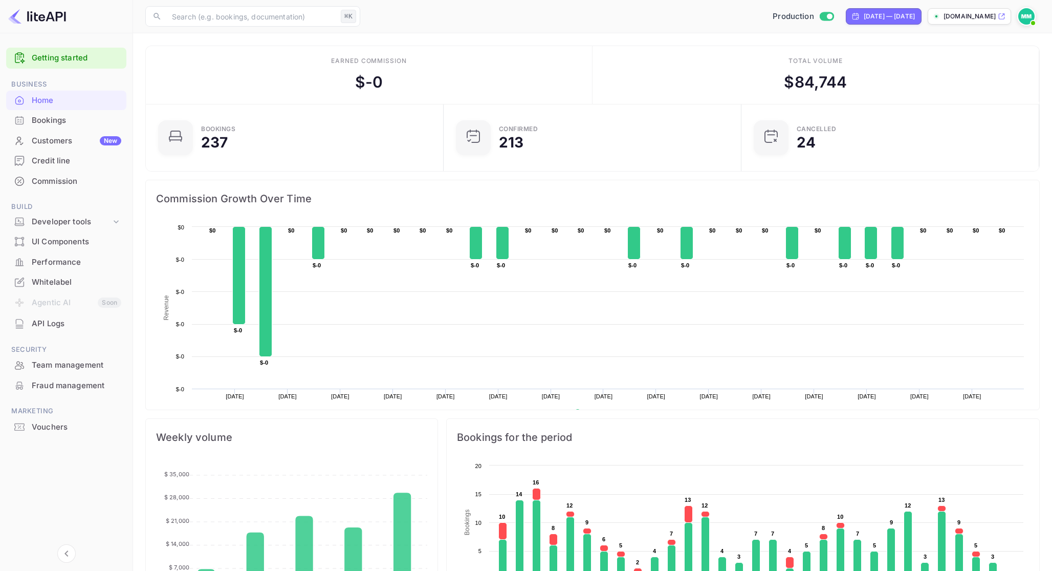
click at [1029, 14] on img at bounding box center [1027, 16] width 16 height 16
click at [955, 73] on div "Settings" at bounding box center [977, 81] width 118 height 25
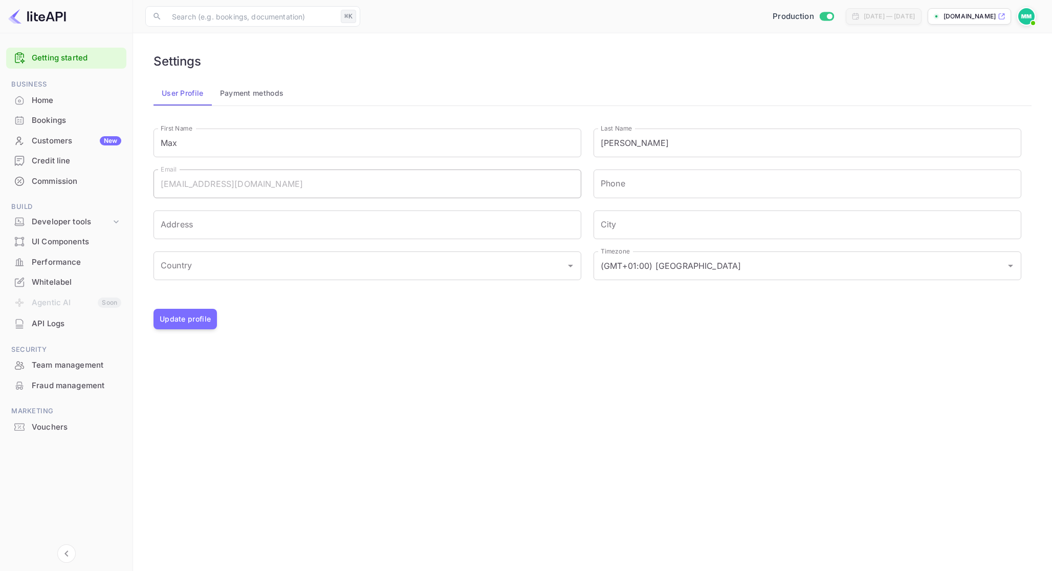
click at [266, 88] on button "Payment methods" at bounding box center [252, 93] width 80 height 25
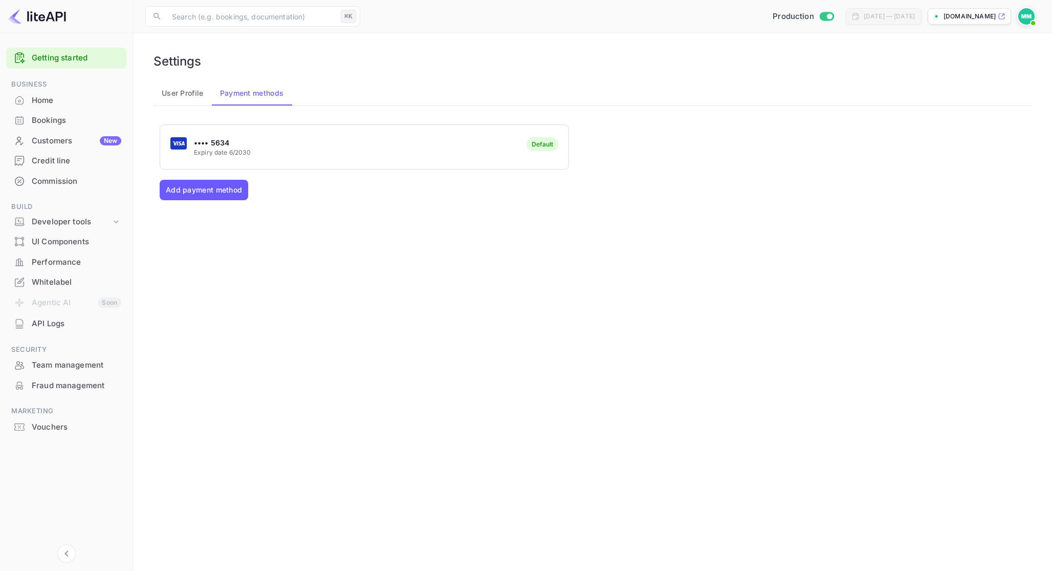
click at [208, 188] on button "Add payment method" at bounding box center [204, 190] width 89 height 20
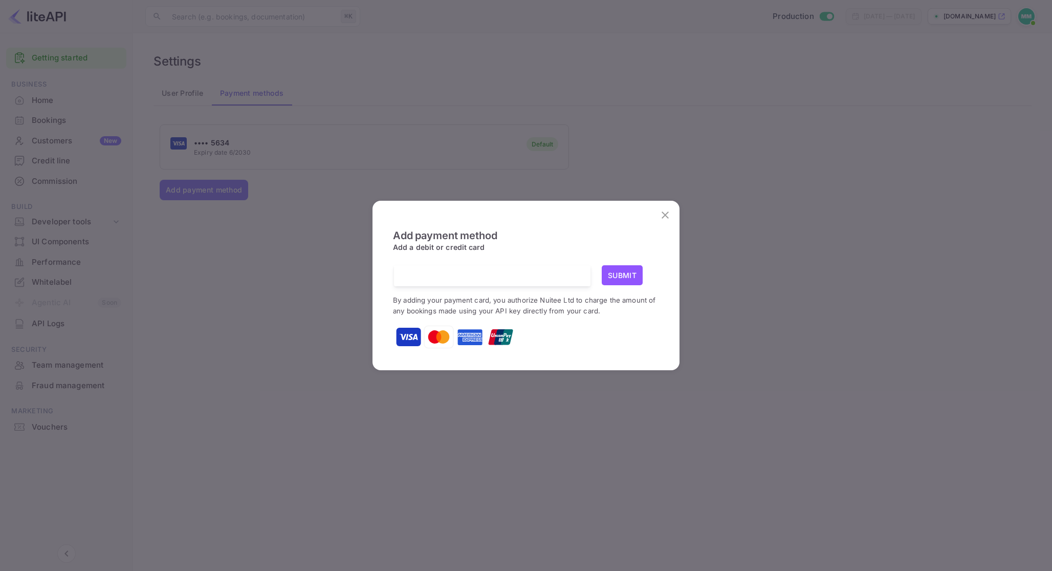
click at [444, 282] on div at bounding box center [496, 275] width 189 height 21
click at [635, 271] on button "Submit" at bounding box center [622, 275] width 41 height 20
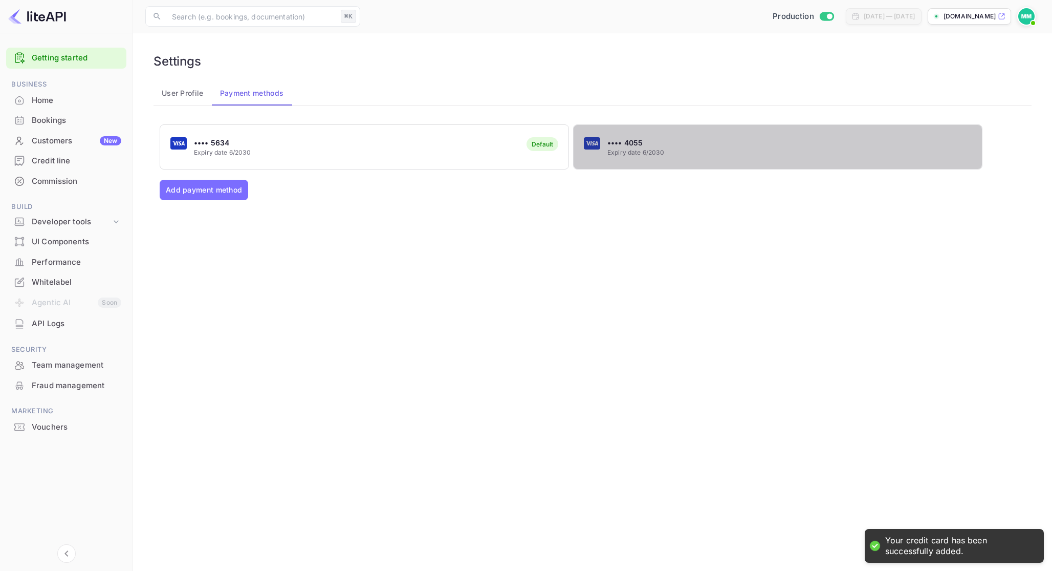
click at [646, 144] on p "•••• 4055" at bounding box center [636, 142] width 57 height 11
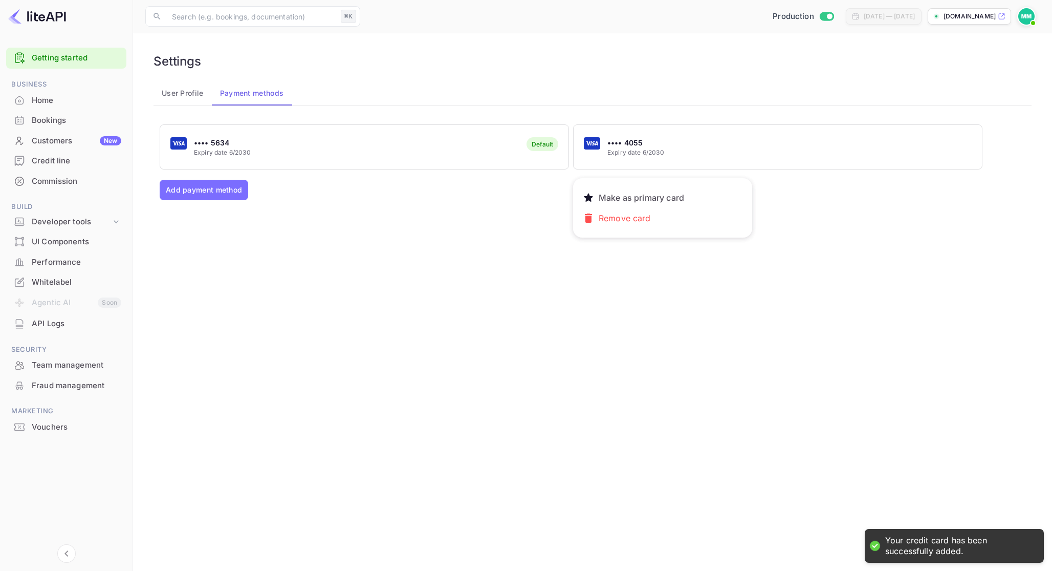
click at [639, 195] on p "Make as primary card" at bounding box center [642, 197] width 94 height 20
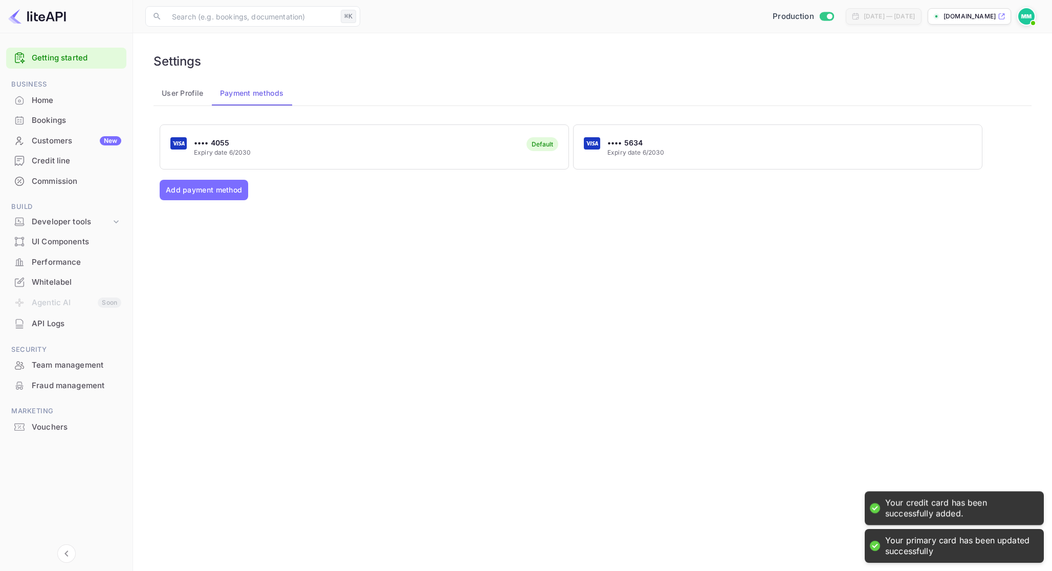
click at [686, 153] on div "•••• 5634 Expiry date 6/2030" at bounding box center [778, 147] width 408 height 40
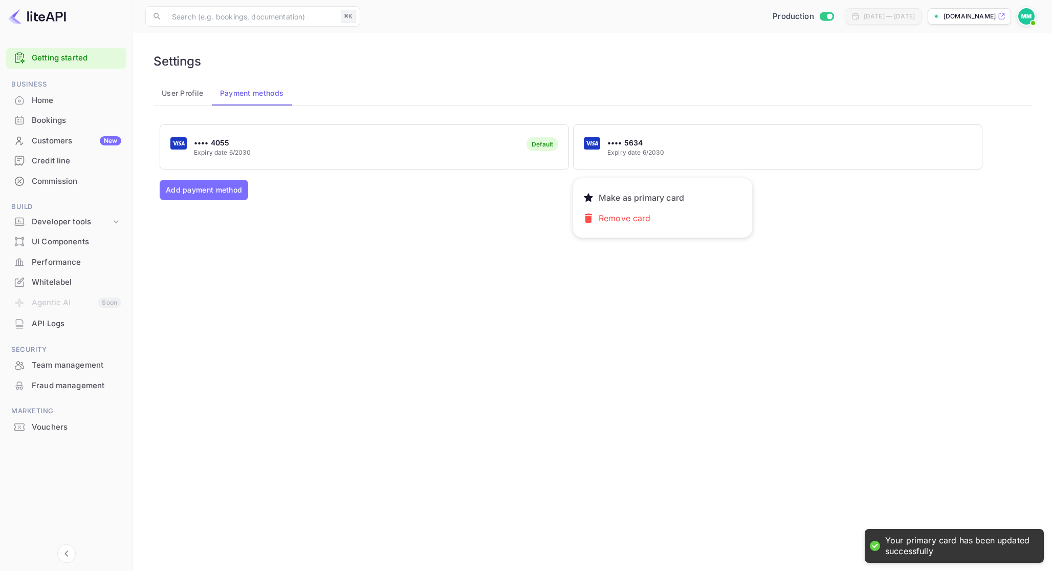
click at [666, 220] on button "Remove card" at bounding box center [663, 218] width 161 height 20
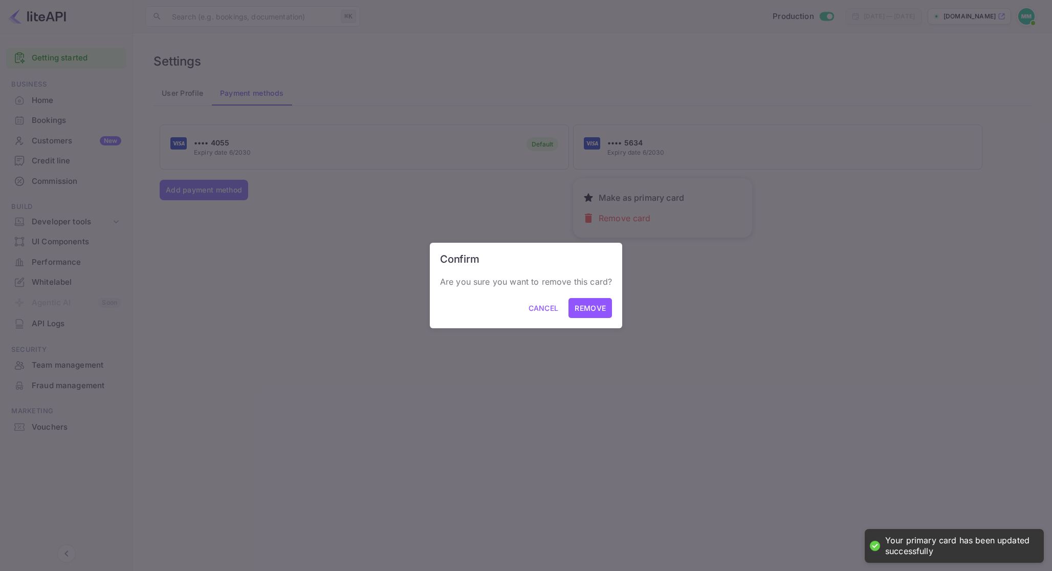
click at [590, 308] on button "Remove" at bounding box center [591, 308] width 44 height 20
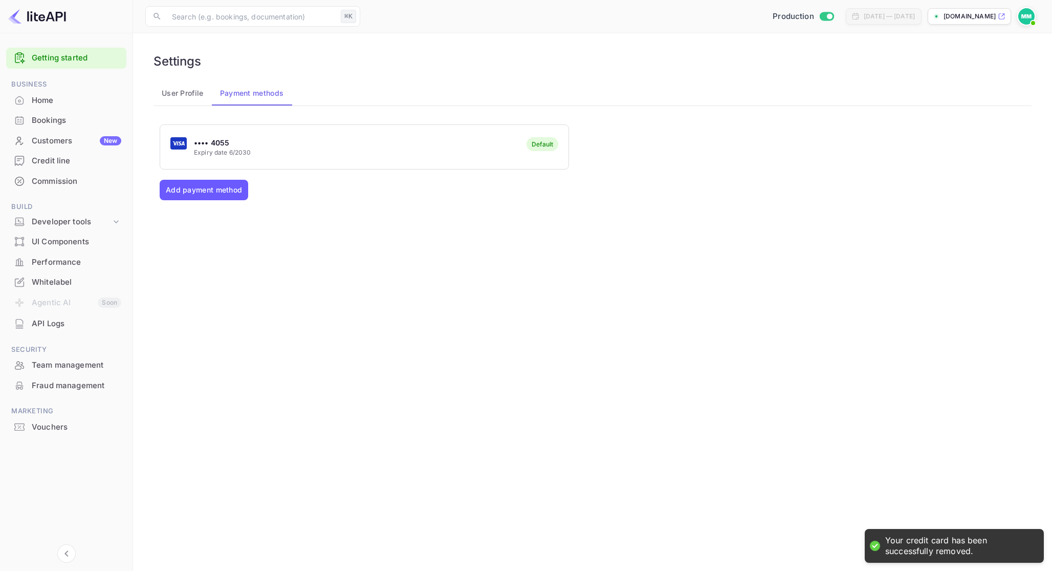
click at [235, 190] on button "Add payment method" at bounding box center [204, 190] width 89 height 20
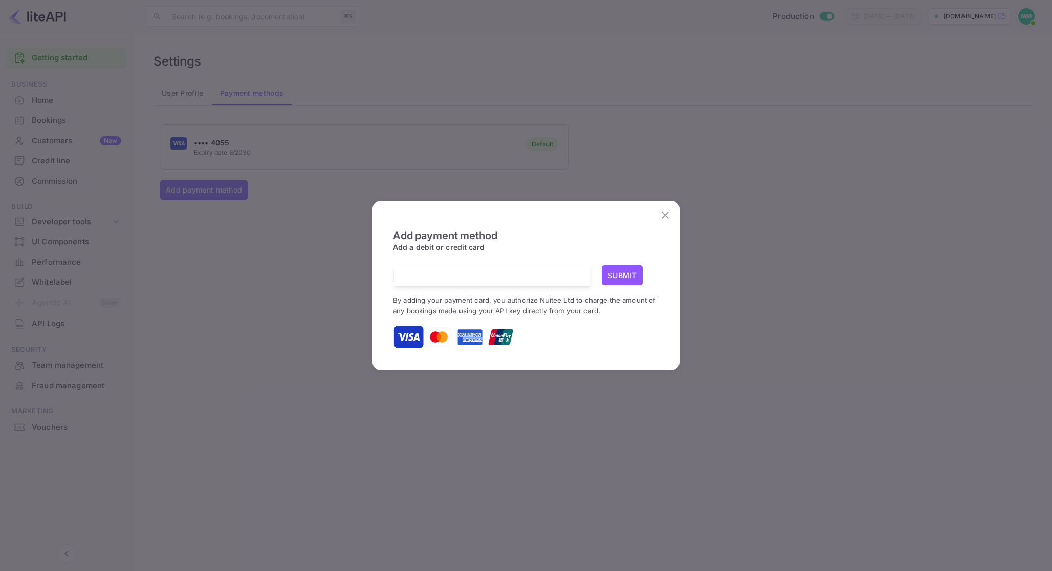
click at [633, 279] on button "Submit" at bounding box center [622, 275] width 41 height 20
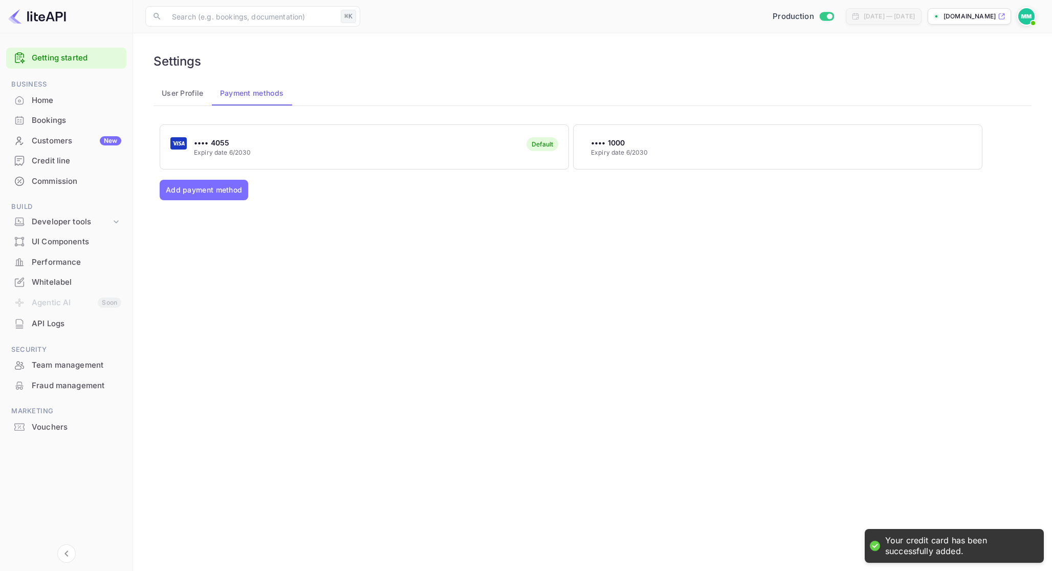
click at [691, 143] on div "•••• 1000 Expiry date 6/2030" at bounding box center [778, 147] width 408 height 40
click at [842, 221] on div at bounding box center [526, 285] width 1052 height 571
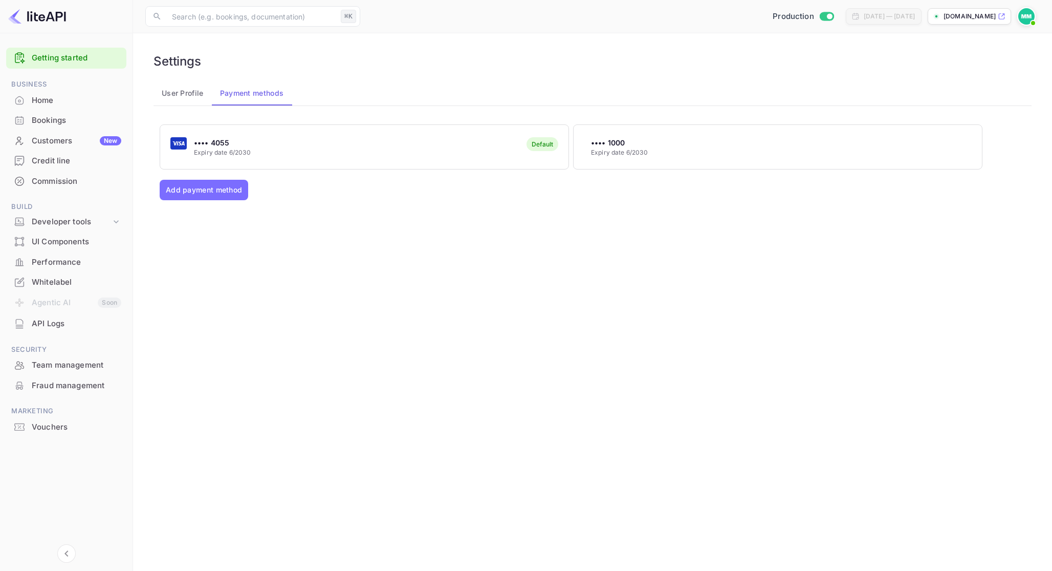
click at [68, 136] on div "Customers New" at bounding box center [77, 141] width 90 height 12
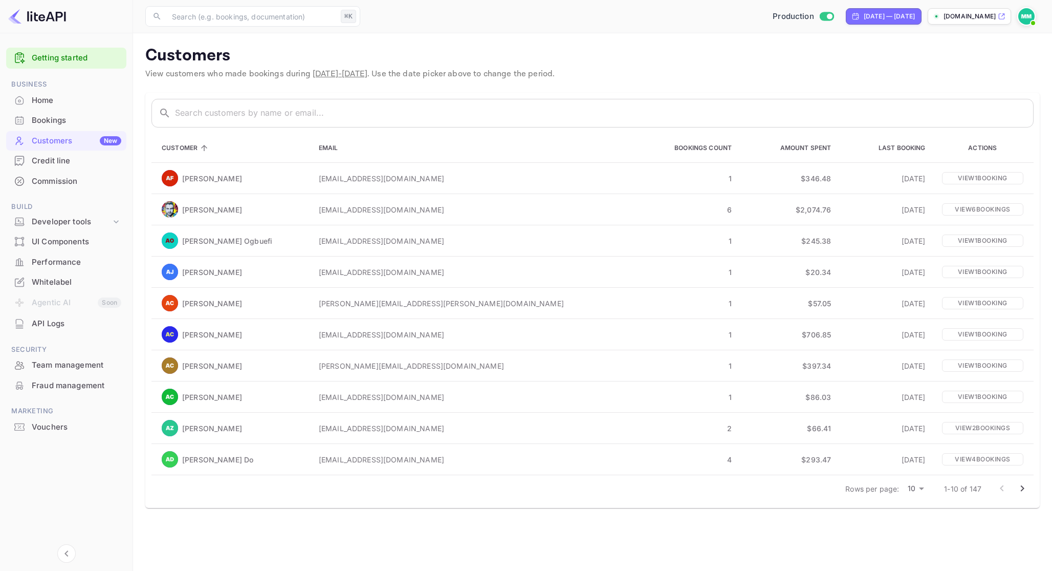
click at [923, 490] on body "Getting started Business Home Bookings Customers New Credit line Commission Bui…" at bounding box center [526, 285] width 1052 height 571
click at [912, 554] on li "50" at bounding box center [916, 553] width 27 height 18
type input "50"
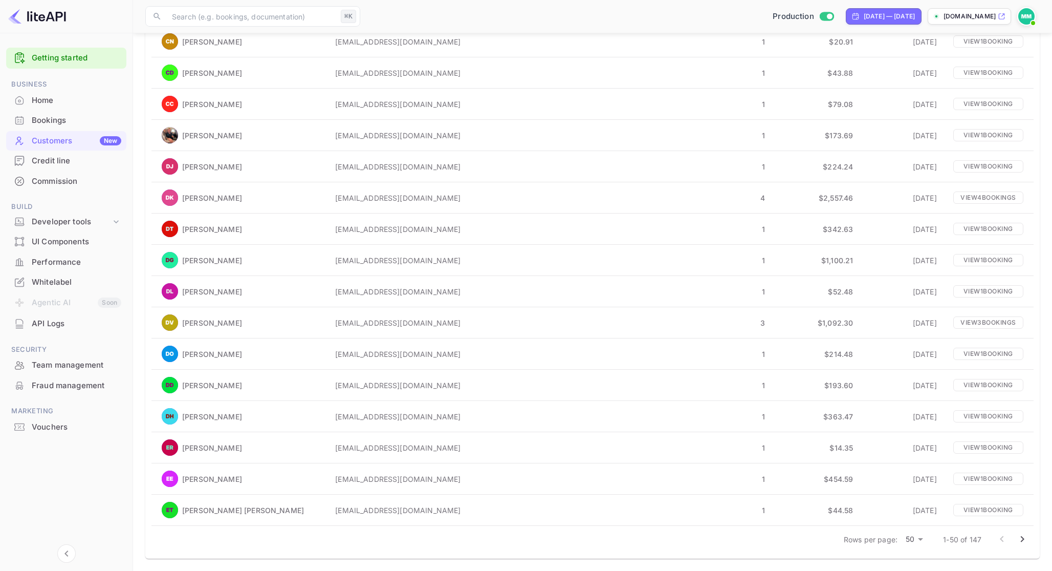
click at [1019, 537] on icon "Go to next page" at bounding box center [1023, 539] width 12 height 12
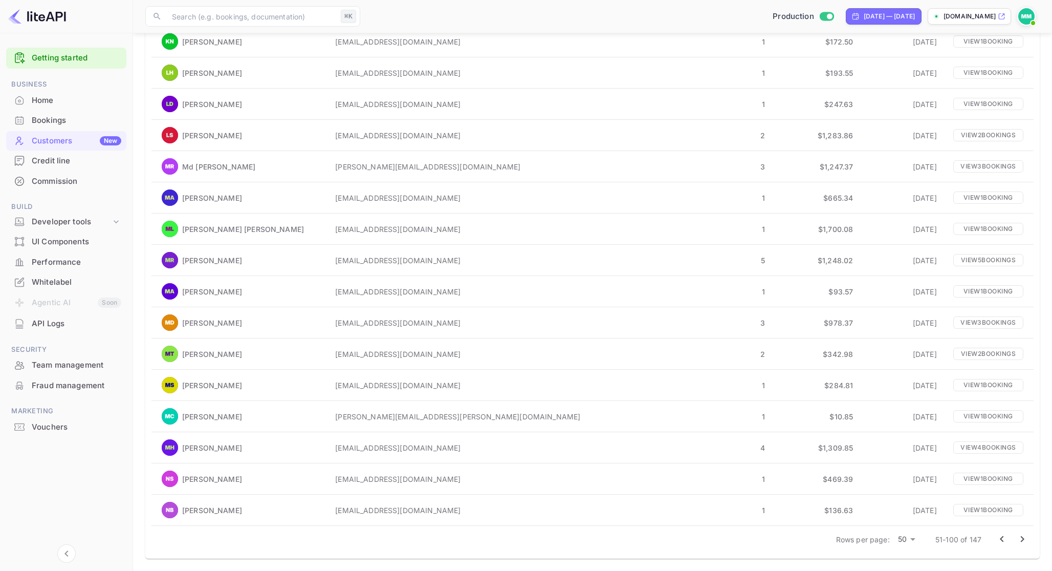
click at [1019, 537] on icon "Go to next page" at bounding box center [1023, 539] width 12 height 12
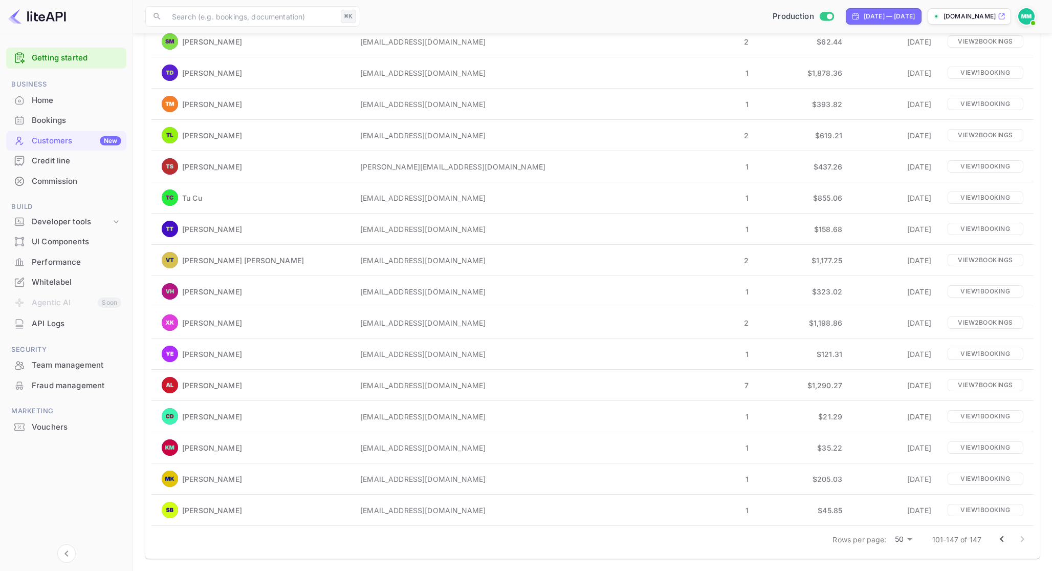
scroll to position [1105, 0]
click at [1019, 537] on div at bounding box center [1012, 539] width 41 height 20
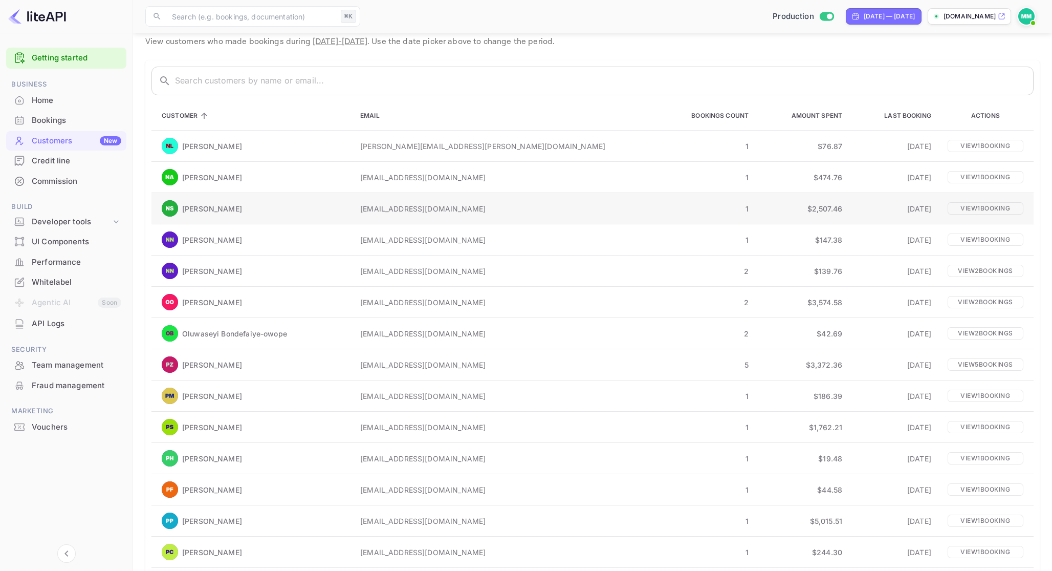
scroll to position [14, 0]
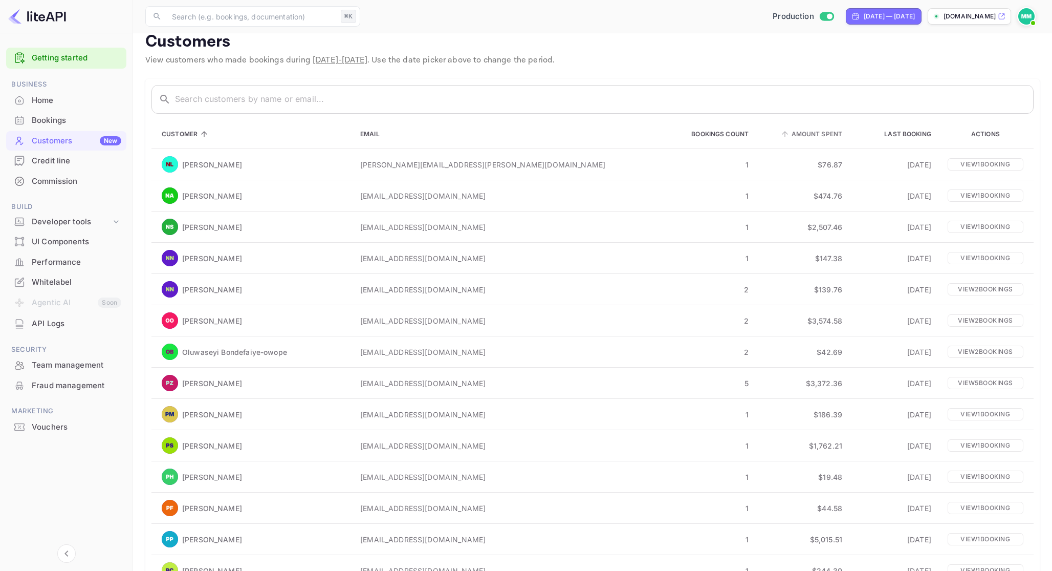
click at [779, 136] on span "Amount Spent" at bounding box center [811, 134] width 64 height 12
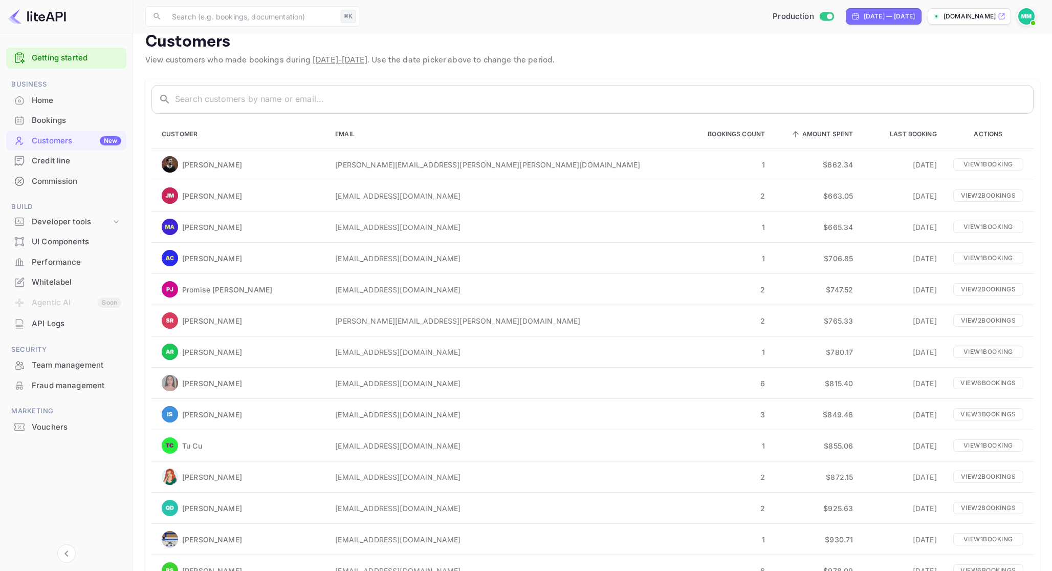
click at [789, 135] on span "Amount Spent" at bounding box center [821, 134] width 64 height 12
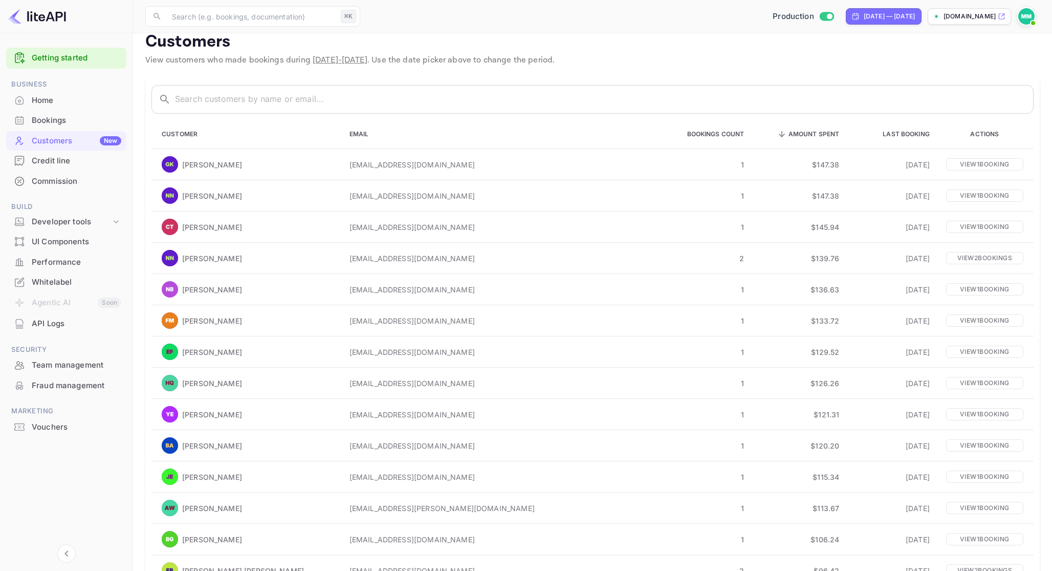
click at [776, 135] on span "Amount Spent" at bounding box center [808, 134] width 64 height 12
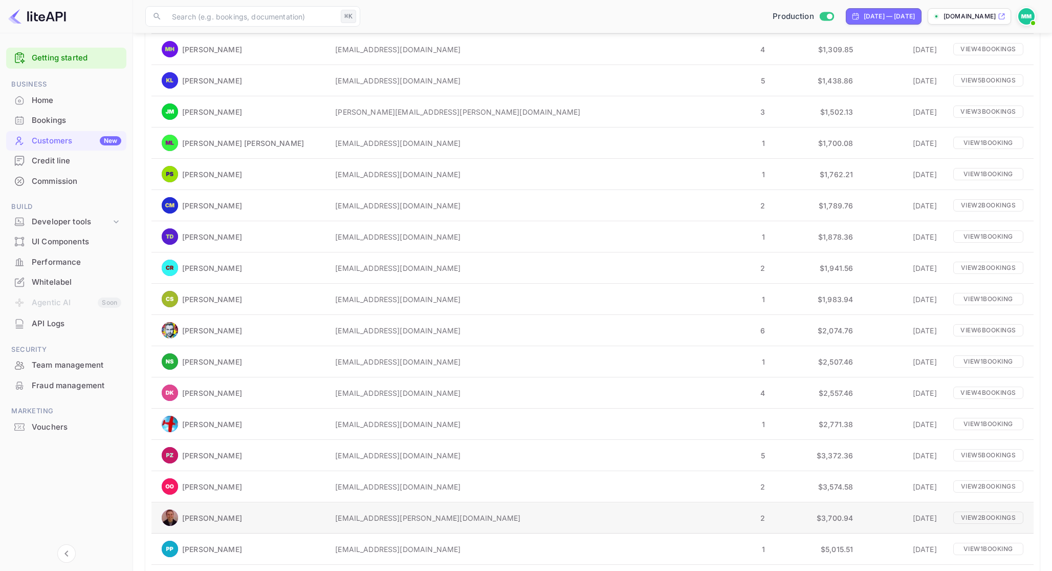
scroll to position [1105, 0]
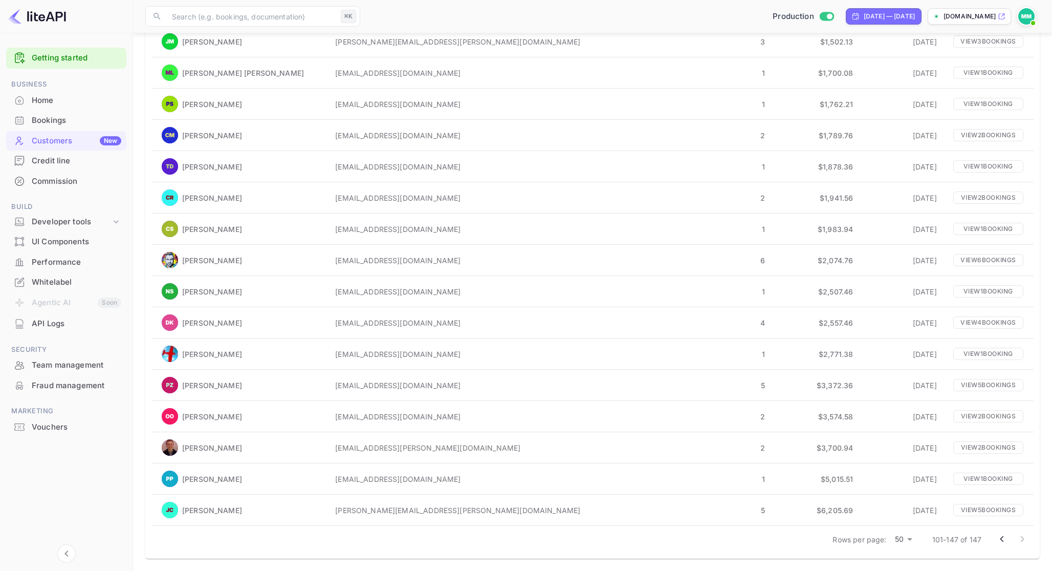
click at [903, 550] on li "50" at bounding box center [904, 553] width 27 height 18
click at [989, 543] on div "Rows per page: [PHONE_NUMBER] of 147" at bounding box center [593, 539] width 883 height 27
click at [989, 537] on div "Rows per page: [PHONE_NUMBER] of 147" at bounding box center [593, 539] width 883 height 27
click at [997, 537] on icon "Go to previous page" at bounding box center [1002, 539] width 12 height 12
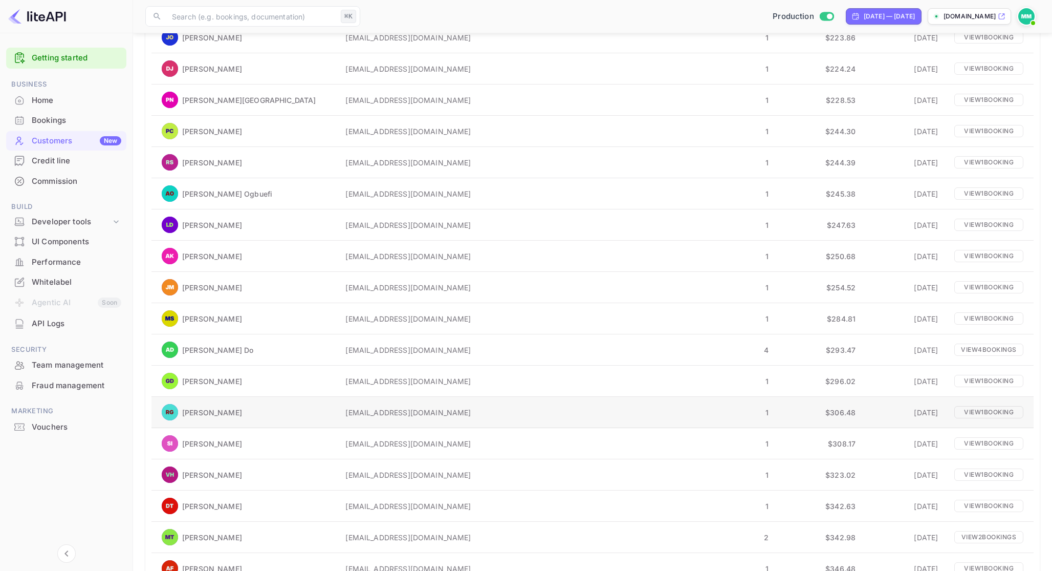
scroll to position [0, 0]
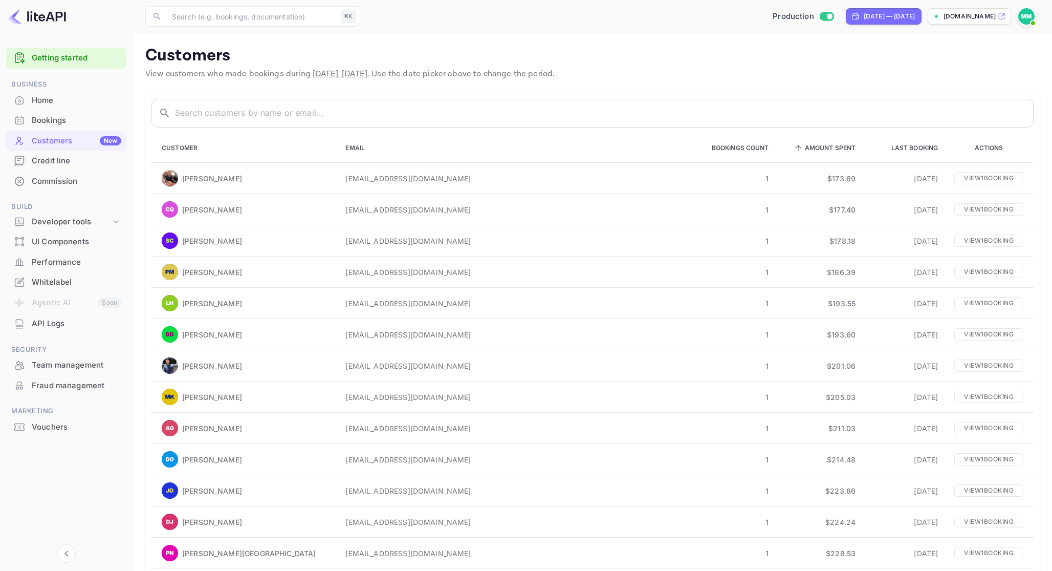
click at [792, 147] on span "Amount Spent" at bounding box center [824, 148] width 64 height 12
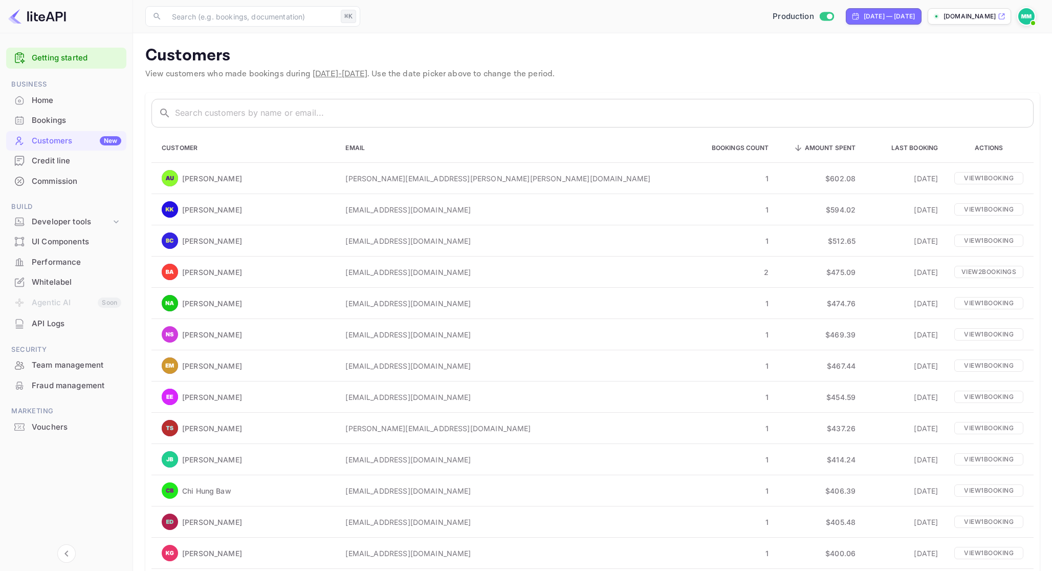
click at [792, 145] on span "Amount Spent" at bounding box center [824, 148] width 64 height 12
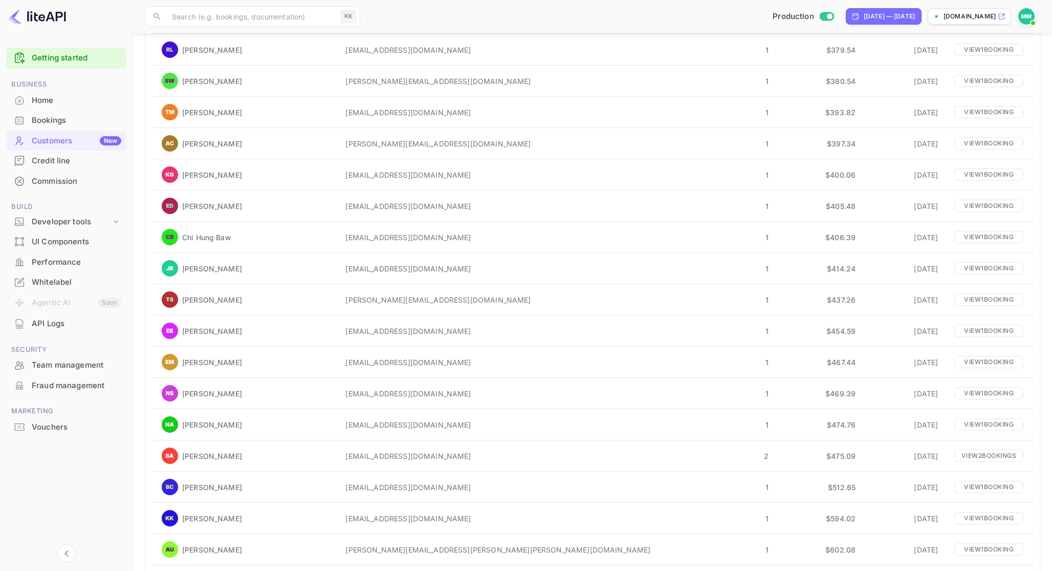
scroll to position [1198, 0]
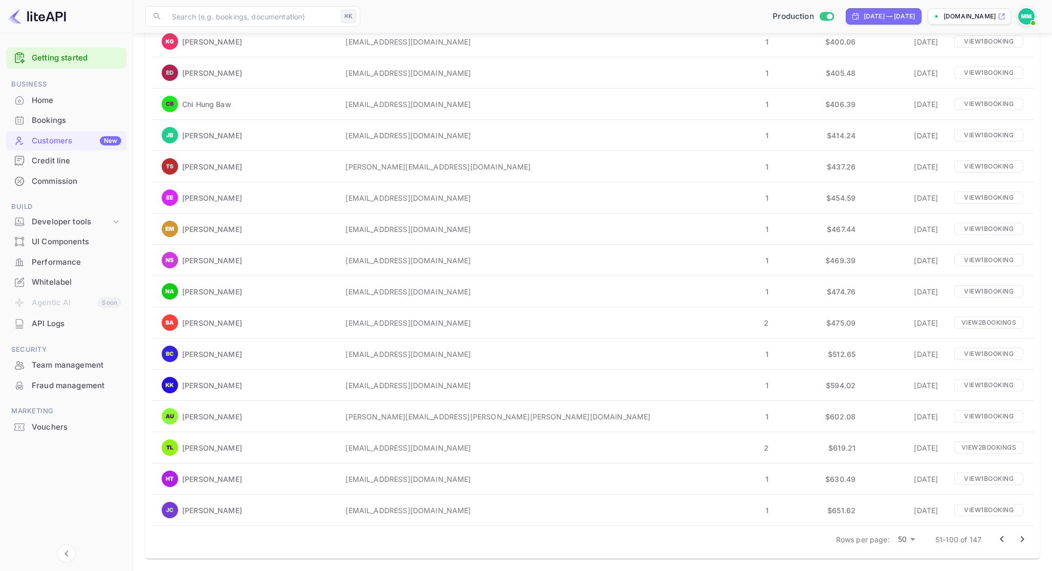
click at [1003, 539] on icon "Go to previous page" at bounding box center [1002, 539] width 12 height 12
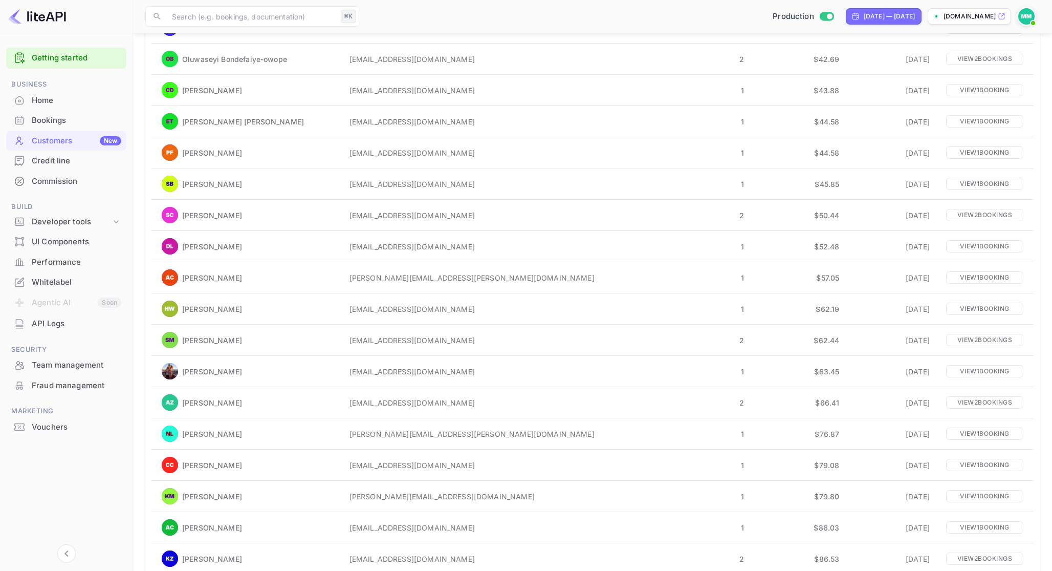
scroll to position [0, 0]
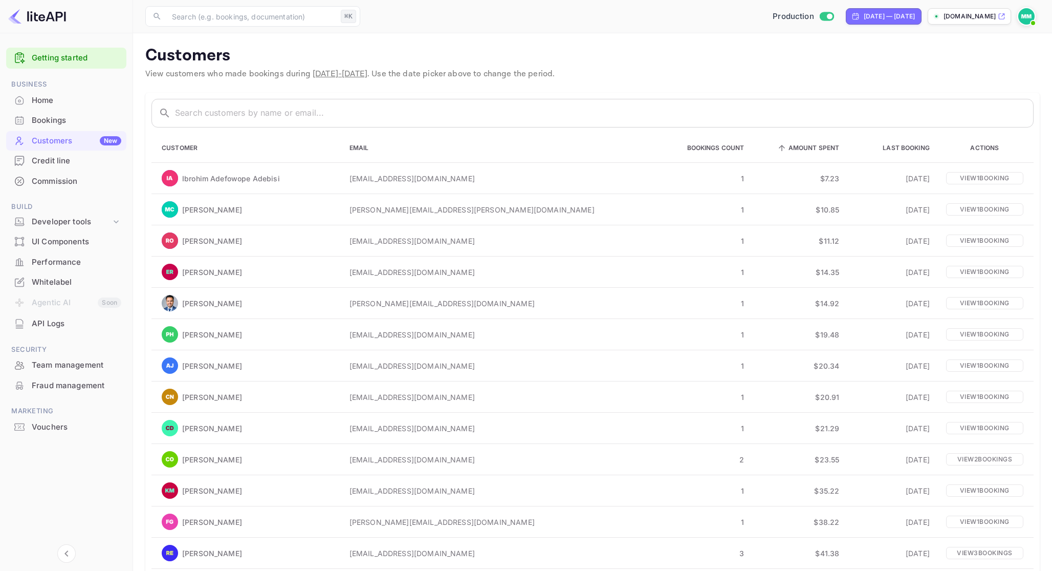
click at [790, 147] on span "Amount Spent" at bounding box center [808, 148] width 64 height 12
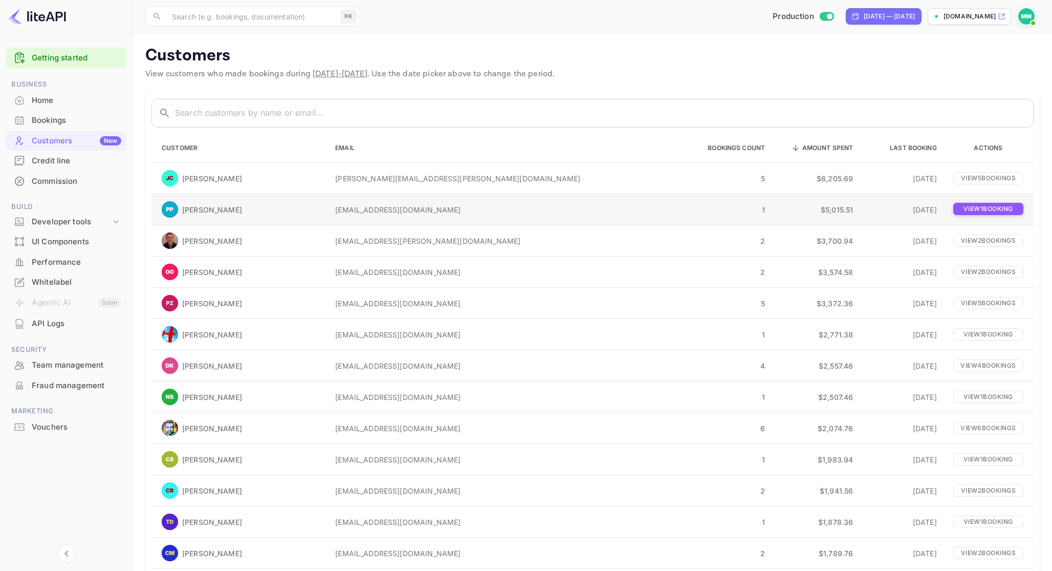
click at [961, 212] on p "View 1 booking" at bounding box center [989, 209] width 70 height 12
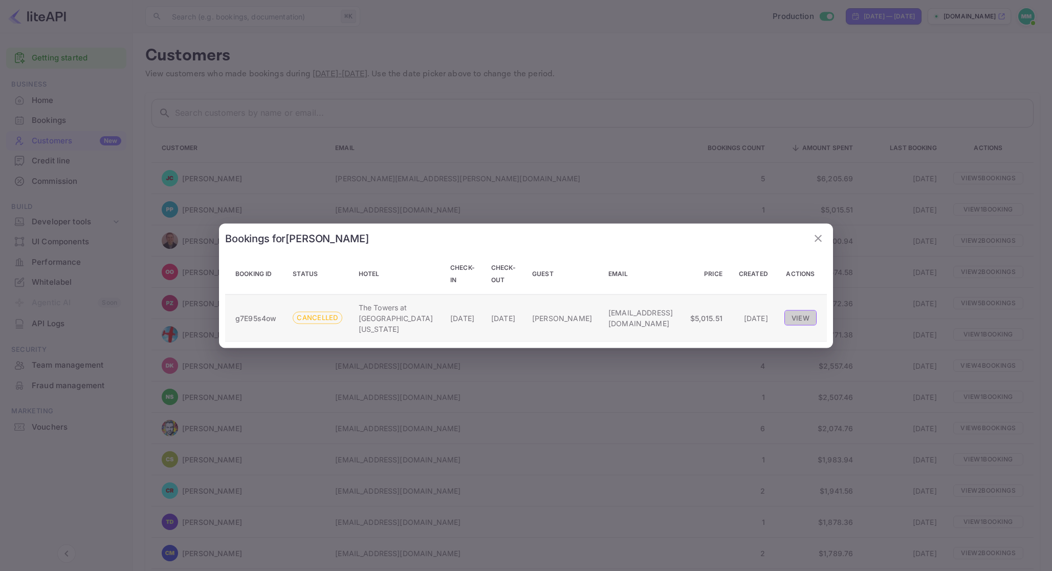
click at [805, 319] on button "View" at bounding box center [801, 317] width 32 height 15
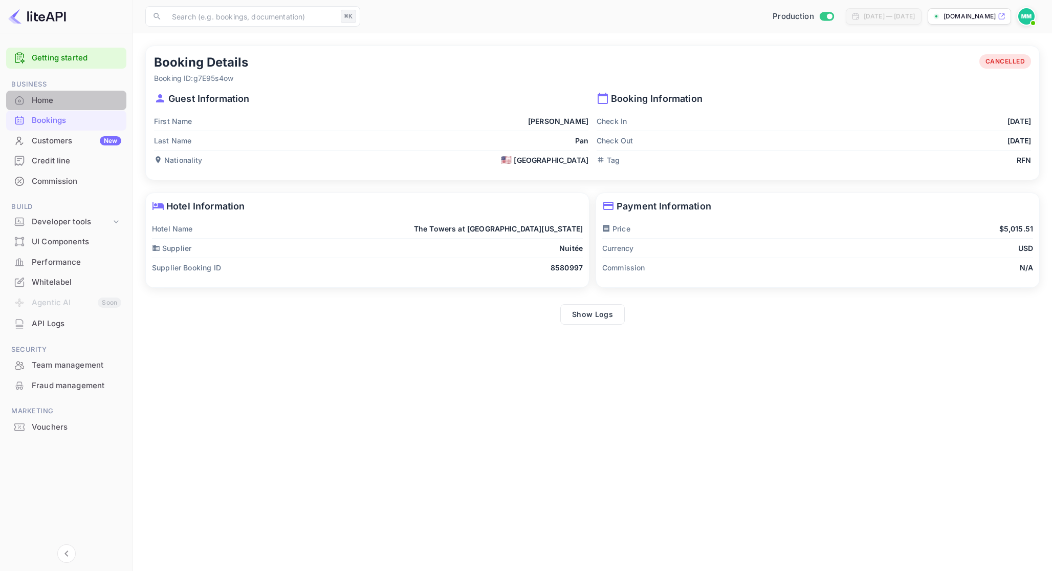
click at [86, 100] on div "Home" at bounding box center [77, 101] width 90 height 12
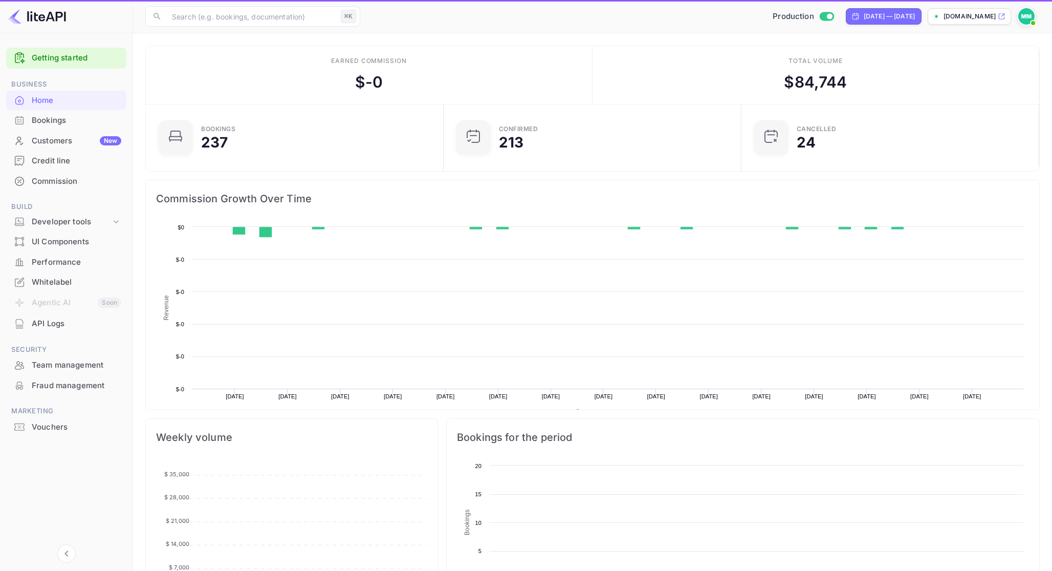
scroll to position [166, 292]
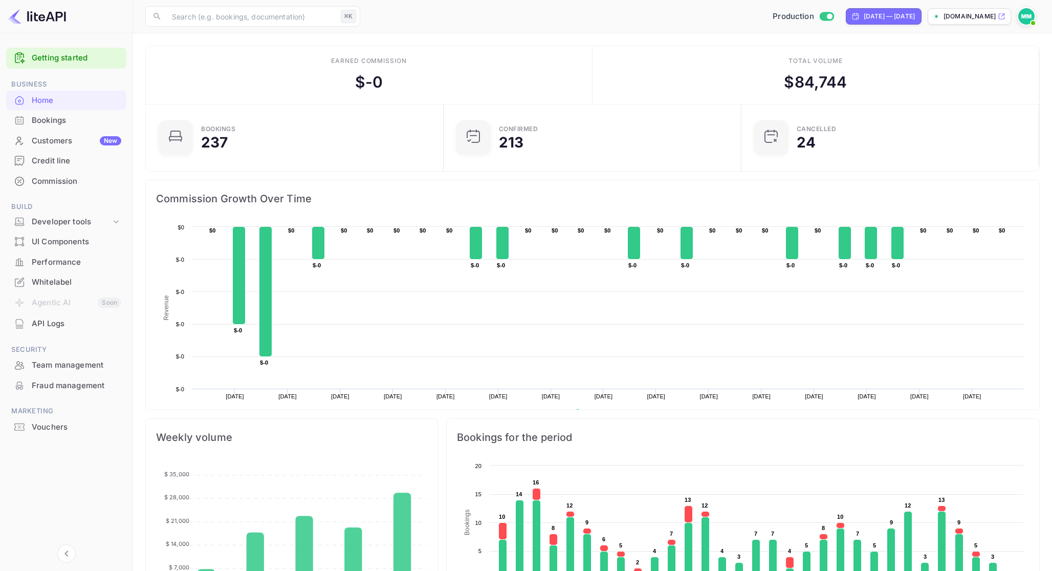
click at [74, 142] on div "Customers New" at bounding box center [77, 141] width 90 height 12
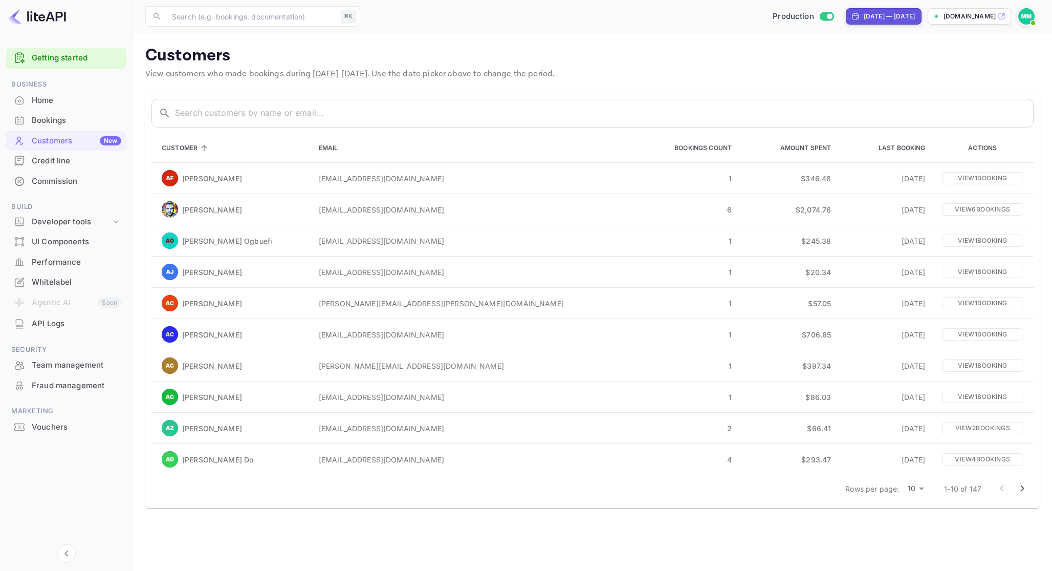
click at [851, 7] on div "Production [DATE] — [DATE] [DOMAIN_NAME]" at bounding box center [702, 16] width 676 height 18
click at [850, 10] on div "[DATE] — [DATE]" at bounding box center [884, 16] width 76 height 16
select select "6"
select select "2025"
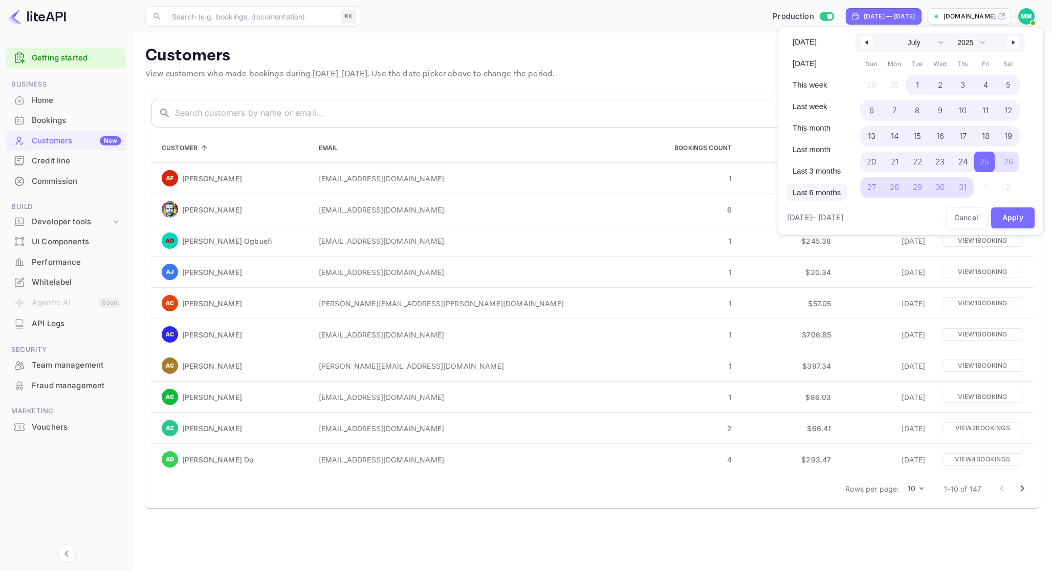
click at [829, 186] on span "Last 6 months" at bounding box center [817, 192] width 60 height 17
select select "1"
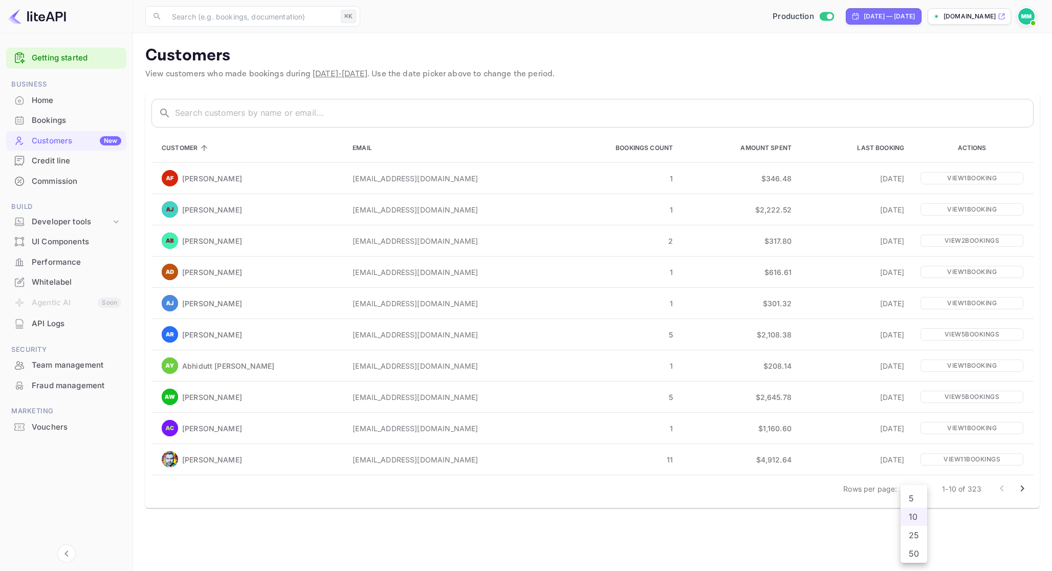
click at [915, 486] on body "Getting started Business Home Bookings Customers New Credit line Commission Bui…" at bounding box center [526, 285] width 1052 height 571
click at [854, 498] on div at bounding box center [526, 285] width 1052 height 571
click at [83, 96] on div "Home" at bounding box center [77, 101] width 90 height 12
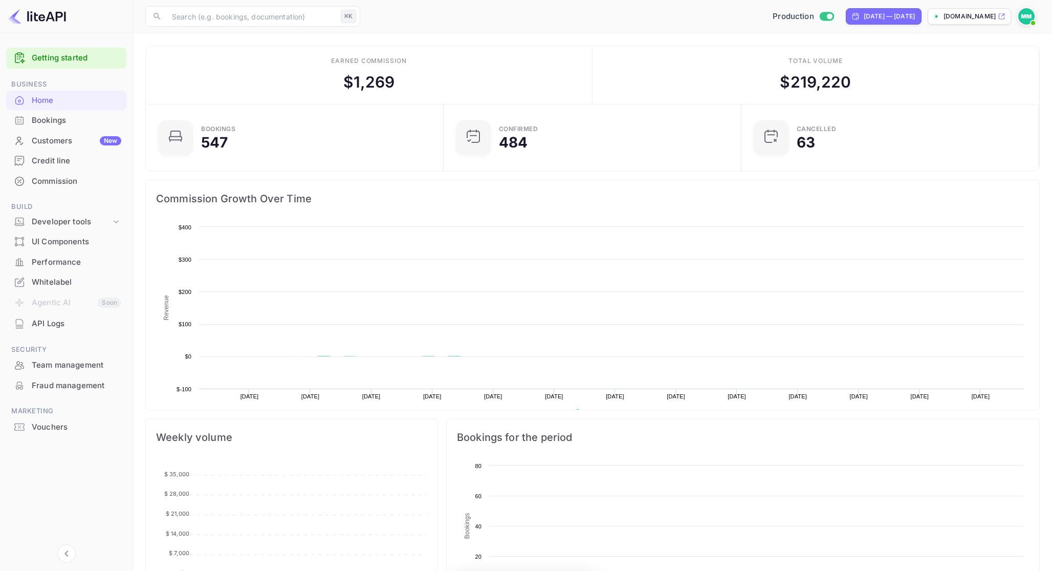
scroll to position [166, 292]
